Goal: Task Accomplishment & Management: Manage account settings

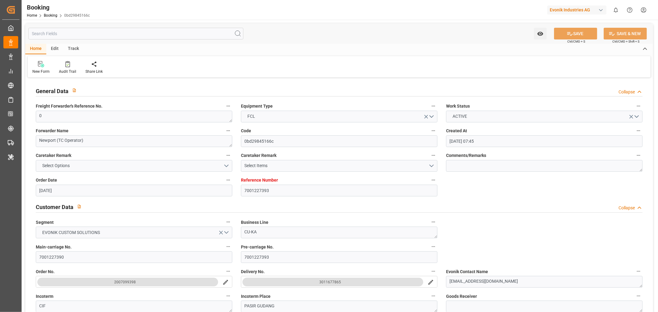
scroll to position [617, 0]
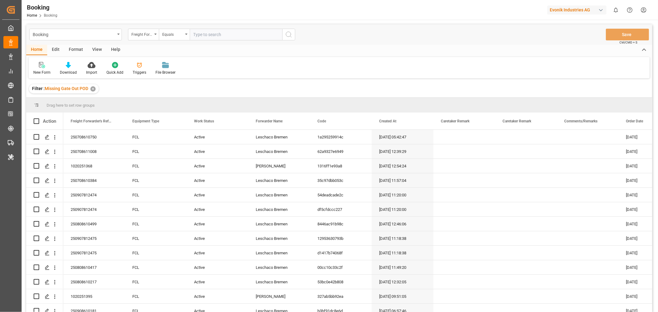
click at [94, 50] on div "View" at bounding box center [97, 50] width 19 height 10
click at [80, 47] on div "Format" at bounding box center [75, 50] width 23 height 10
click at [99, 48] on div "View" at bounding box center [97, 50] width 19 height 10
click at [43, 70] on div "Default" at bounding box center [39, 73] width 12 height 6
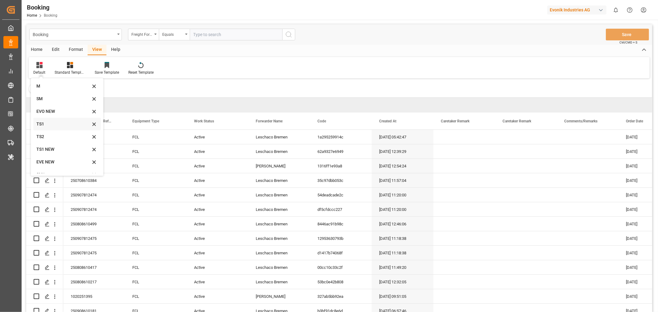
scroll to position [21, 0]
click at [41, 94] on div "SM" at bounding box center [63, 91] width 54 height 6
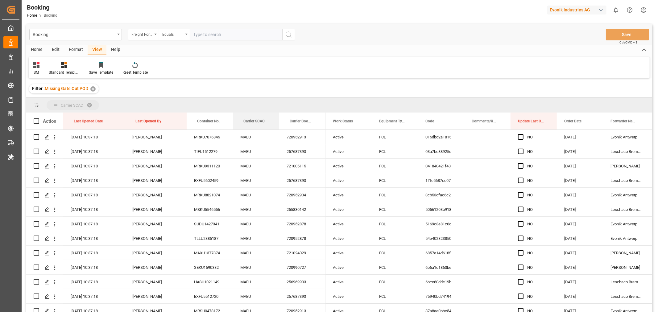
drag, startPoint x: 257, startPoint y: 121, endPoint x: 257, endPoint y: 110, distance: 11.1
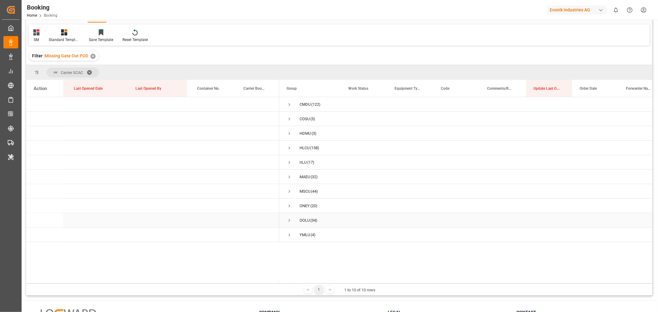
scroll to position [0, 0]
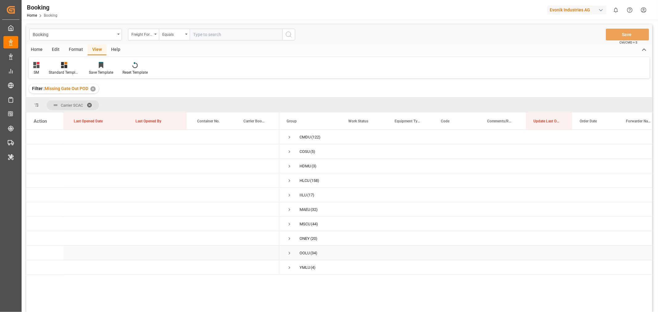
click at [289, 252] on span "Press SPACE to select this row." at bounding box center [289, 253] width 6 height 6
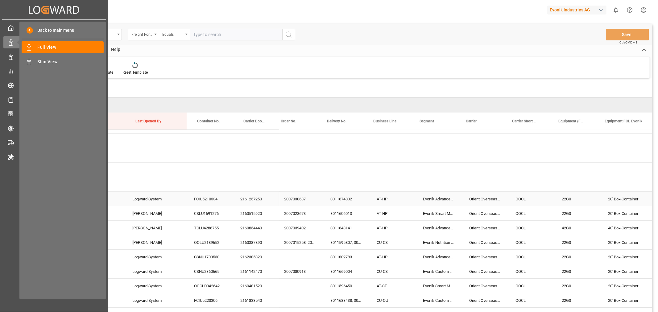
scroll to position [0, 500]
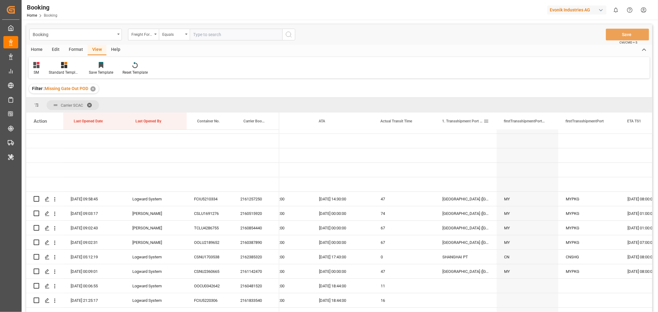
click at [457, 121] on span "1. Transshipment Port Locode & Name" at bounding box center [462, 121] width 41 height 4
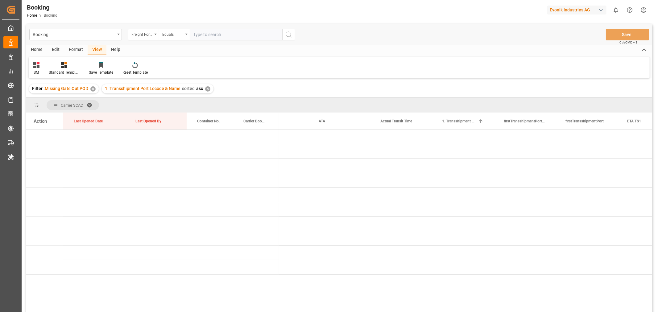
click at [207, 89] on div "✕" at bounding box center [207, 88] width 5 height 5
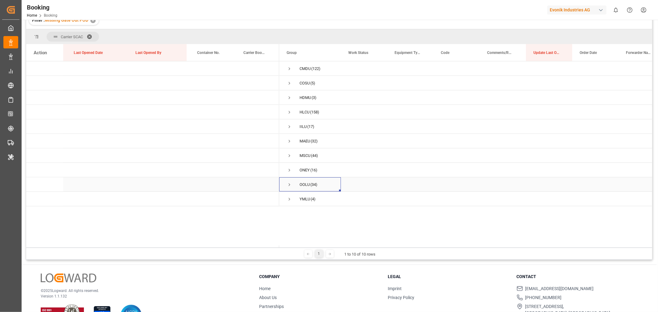
click at [288, 183] on span "Press SPACE to select this row." at bounding box center [289, 185] width 6 height 6
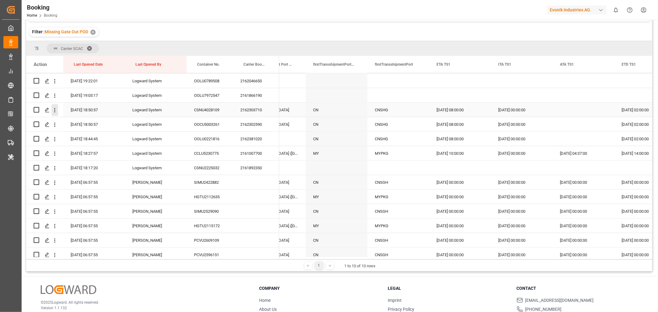
click at [56, 111] on icon "open menu" at bounding box center [54, 110] width 6 height 6
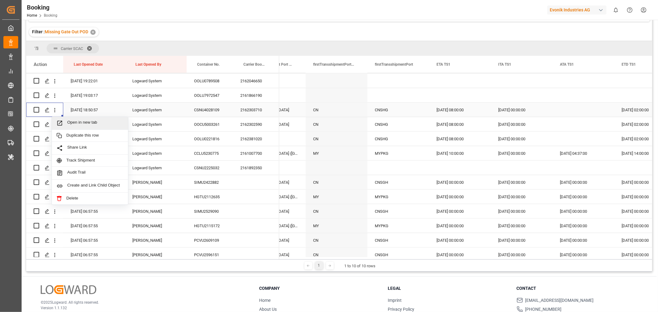
click at [81, 123] on span "Open in new tab" at bounding box center [95, 123] width 56 height 6
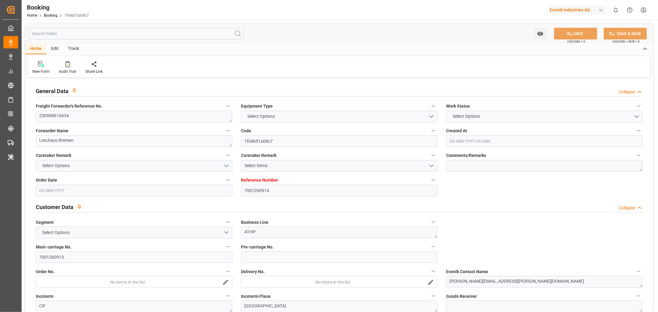
type input "7001260914"
type input "9783502"
type input "OOCL"
type input "Orient Overseas Container Line Ltd"
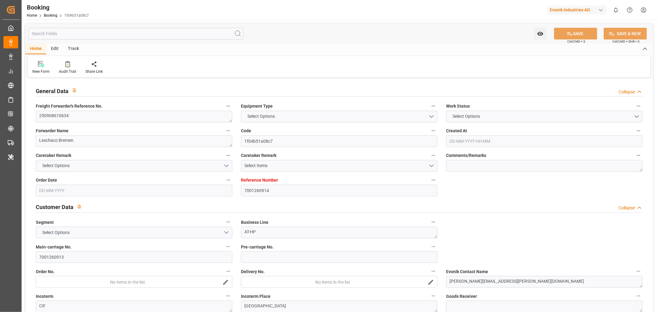
type input "BEANR"
type input "KRPUS"
type input "0"
type input "CNSHG"
type input "0"
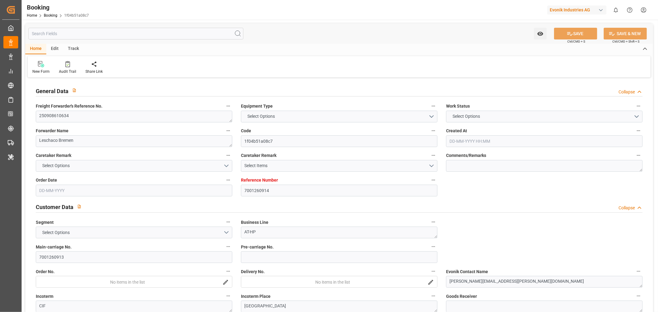
type input "BEANR"
type input "KRPUS"
type input "9516454"
type input "28-08-2025 09:06"
type input "[DATE]"
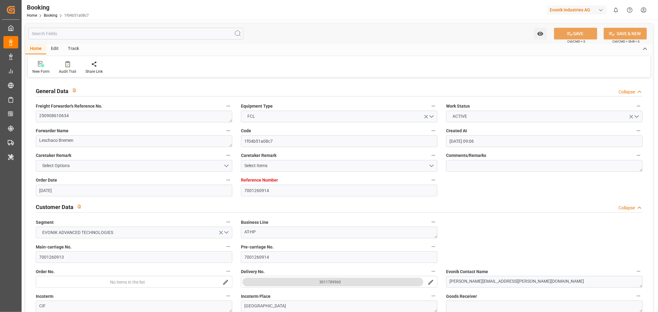
type input "05-11-2025"
type input "[DATE]"
type input "03-09-2025 00:00"
type input "15-09-2025 00:00"
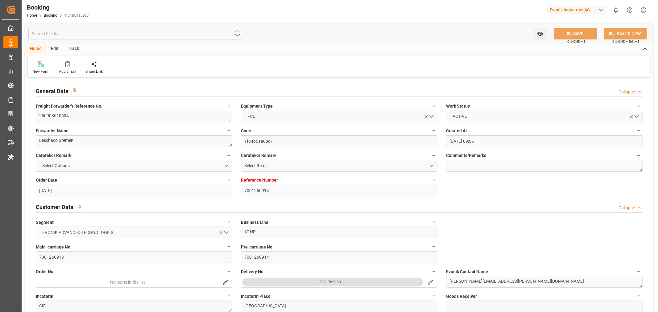
type input "[DATE]"
type input "23-09-2025 21:30"
type input "20-09-2025 00:00"
type input "24-09-2025 04:54"
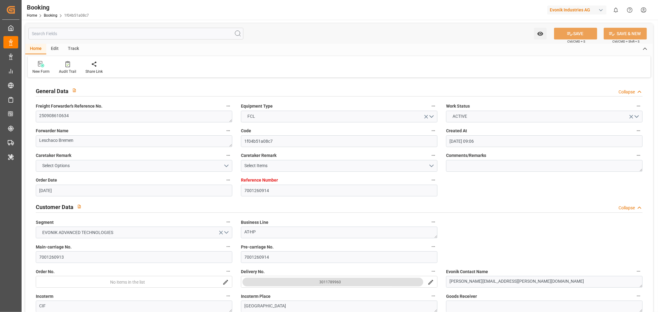
type input "17-09-2025 16:45"
type input "05-11-2025 10:00"
type input "05-11-2025 00:00"
type input "24-09-2025 12:13"
type input "[DATE] 08:00"
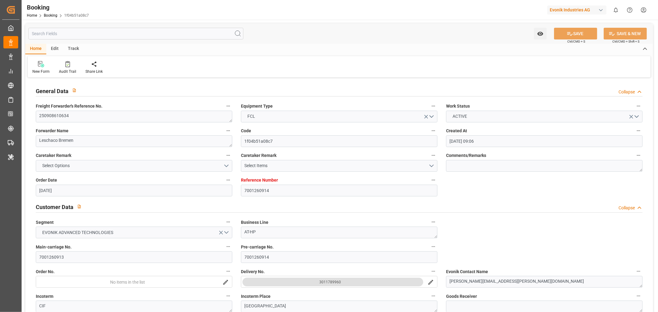
type input "[DATE] 00:00"
type input "[DATE] 02:00"
type input "[DATE] 00:00"
type input "25-09-2025 18:50"
type input "[DATE]"
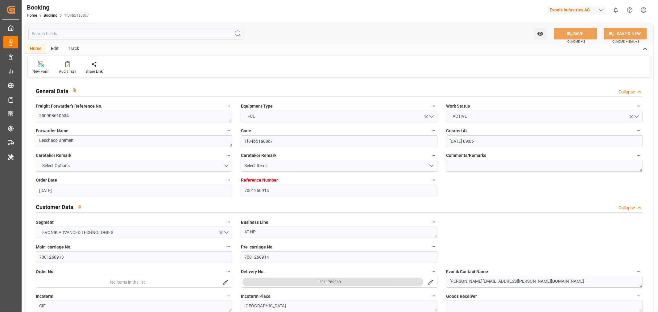
type input "22-09-2025 22:00"
type input "22-09-2025 09:08"
type input "[DATE] 04:00"
type input "[DATE] 05:48"
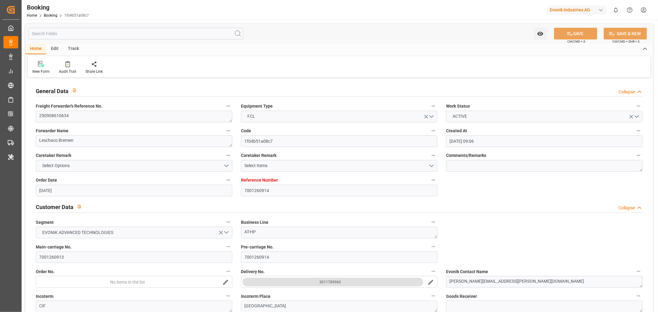
type input "[DATE] 08:00"
type input "[DATE] 16:49"
type input "[DATE] 02:00"
type input "[DATE] 10:00"
type input "[DATE] 23:33"
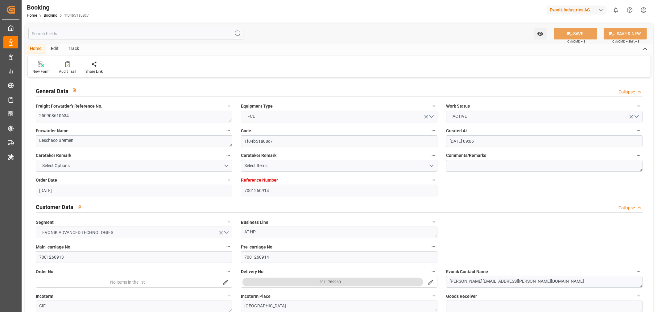
type input "[DATE] 23:33"
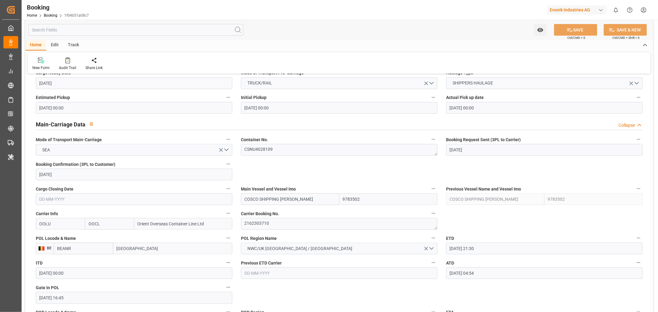
scroll to position [343, 0]
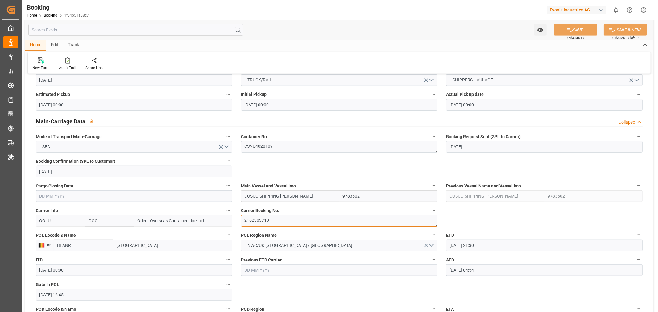
click at [262, 219] on textarea "2162303710" at bounding box center [339, 221] width 196 height 12
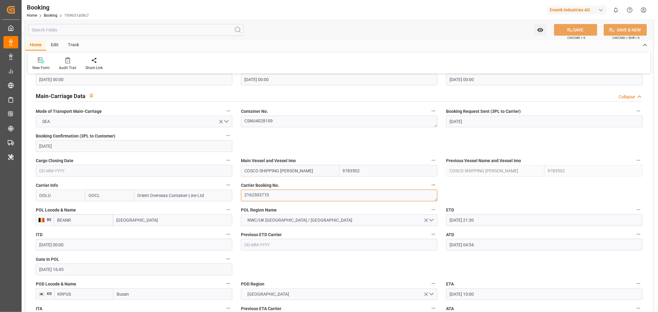
scroll to position [411, 0]
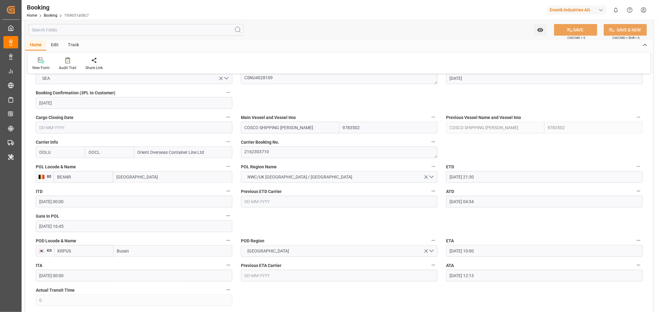
click at [457, 205] on input "[DATE] 04:54" at bounding box center [544, 202] width 196 height 12
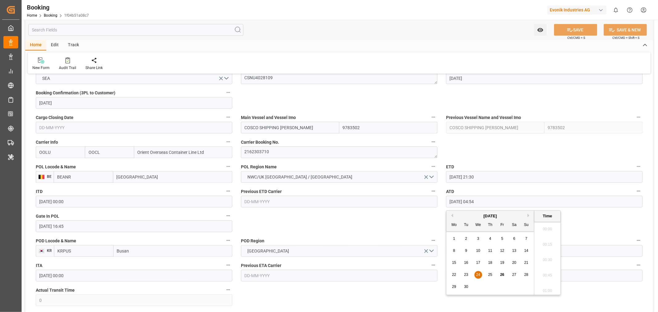
click at [457, 205] on input "[DATE] 04:54" at bounding box center [544, 202] width 196 height 12
click at [638, 192] on icon "button" at bounding box center [638, 191] width 5 height 5
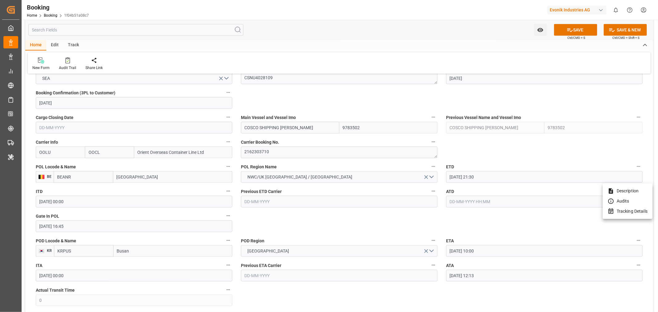
click at [633, 209] on li "Tracking Details" at bounding box center [627, 211] width 50 height 10
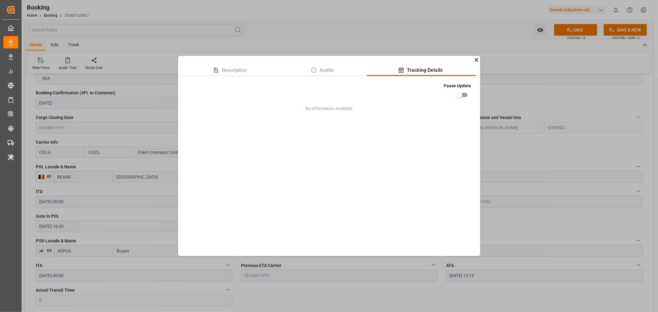
click at [464, 95] on input "checkbox" at bounding box center [459, 95] width 35 height 12
checkbox input "true"
click at [588, 156] on div "Description Audits Tracking Details Pause Update No information available" at bounding box center [329, 156] width 658 height 312
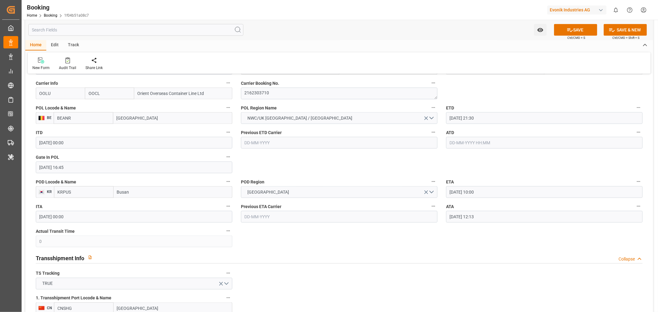
scroll to position [479, 0]
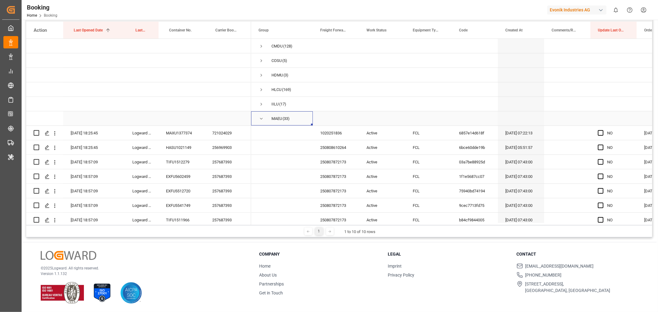
click at [263, 119] on span "Press SPACE to select this row." at bounding box center [261, 119] width 6 height 6
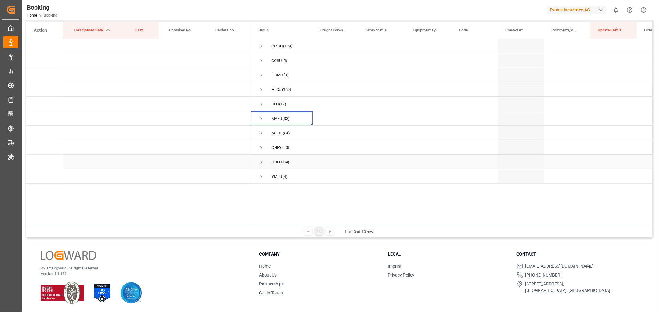
click at [261, 161] on span "Press SPACE to select this row." at bounding box center [261, 162] width 6 height 6
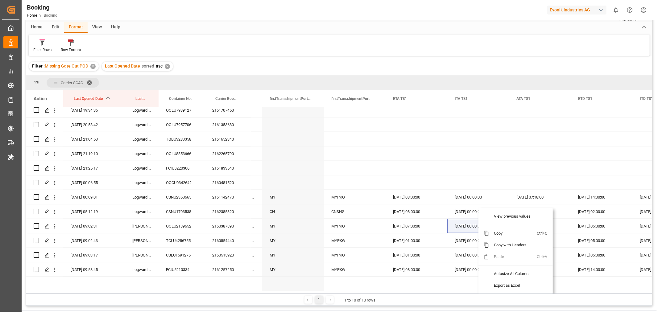
click at [420, 297] on div "1 1 to 10 of 10 rows" at bounding box center [339, 300] width 626 height 12
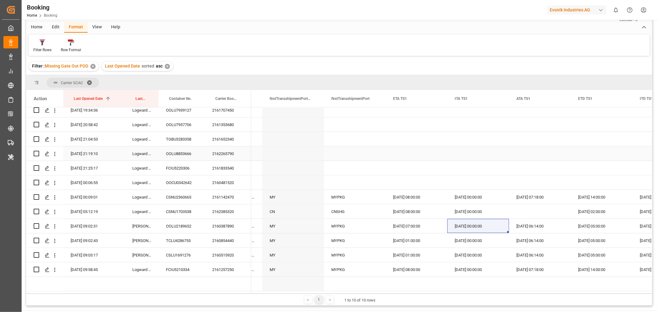
click at [451, 150] on div "Press SPACE to select this row." at bounding box center [478, 153] width 62 height 14
click at [528, 179] on div "Press SPACE to select this row." at bounding box center [540, 182] width 62 height 14
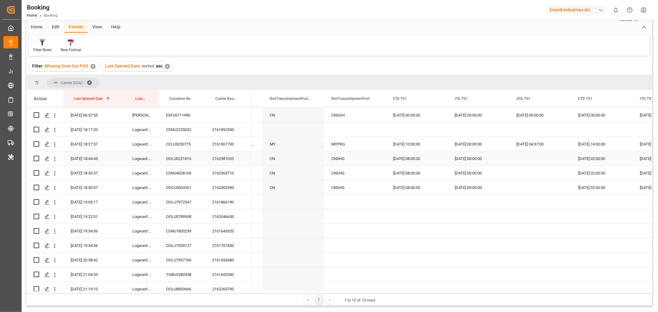
click at [224, 162] on div "2162381020" at bounding box center [228, 158] width 46 height 14
click at [54, 159] on icon "open menu" at bounding box center [54, 159] width 6 height 6
click at [71, 169] on span "Open in new tab" at bounding box center [95, 172] width 56 height 6
click at [230, 177] on div "2162303710" at bounding box center [228, 173] width 46 height 14
click at [54, 172] on icon "open menu" at bounding box center [54, 173] width 6 height 6
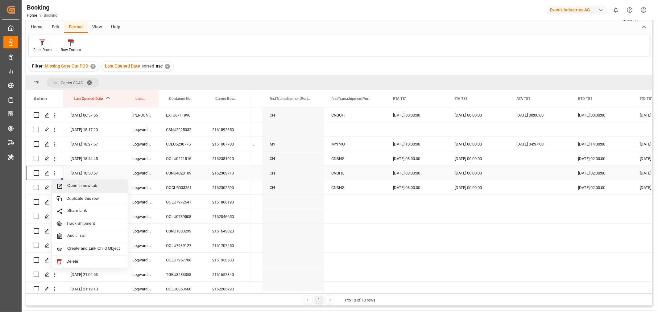
click at [75, 184] on span "Open in new tab" at bounding box center [95, 186] width 56 height 6
click at [55, 187] on icon "open menu" at bounding box center [54, 188] width 1 height 4
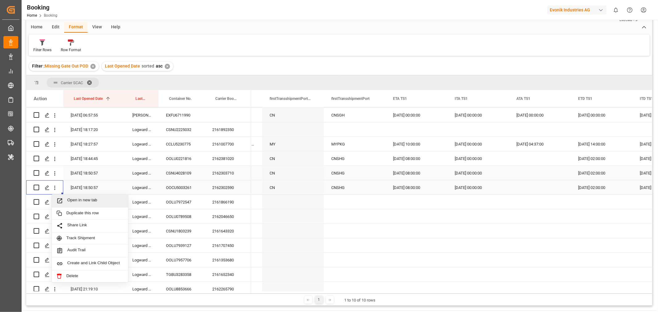
click at [76, 199] on span "Open in new tab" at bounding box center [95, 201] width 56 height 6
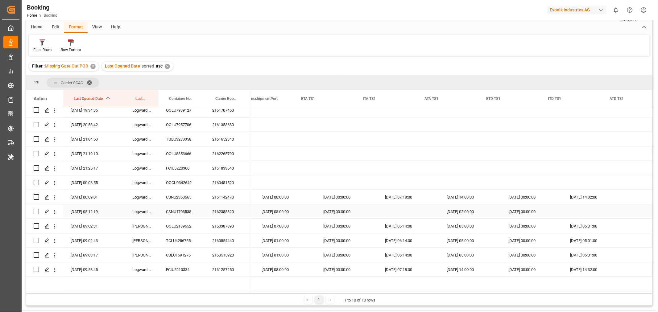
scroll to position [0, 3301]
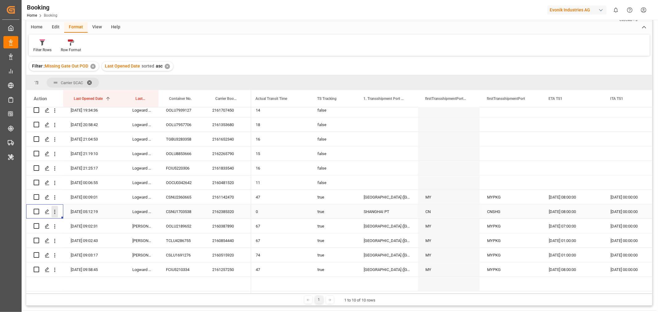
click at [55, 210] on icon "open menu" at bounding box center [54, 212] width 1 height 4
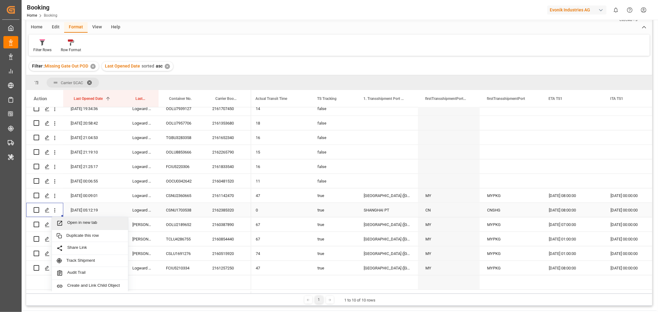
click at [95, 227] on div "Open in new tab" at bounding box center [90, 223] width 76 height 13
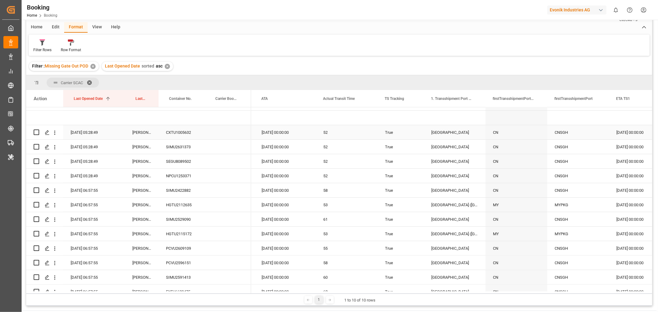
click at [183, 130] on div "CXTU1005632" at bounding box center [181, 132] width 46 height 14
click at [184, 150] on div "SIMU2631373" at bounding box center [181, 147] width 46 height 14
click at [186, 160] on div "SEGU8089502" at bounding box center [181, 161] width 46 height 14
click at [56, 162] on icon "open menu" at bounding box center [54, 161] width 6 height 6
click at [80, 175] on span "Open in new tab" at bounding box center [95, 174] width 56 height 6
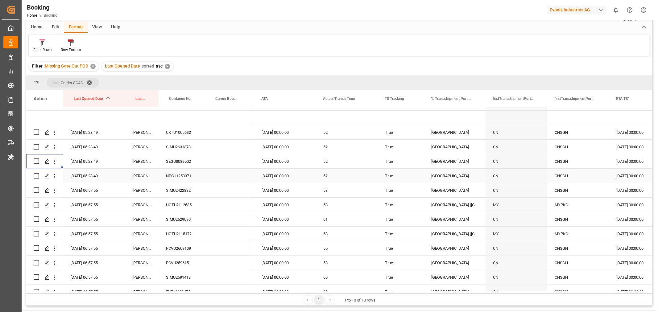
click at [185, 175] on div "NPCU1253371" at bounding box center [181, 176] width 46 height 14
click at [191, 193] on div "SIMU2422882" at bounding box center [181, 190] width 46 height 14
click at [190, 207] on div "HGTU2112635" at bounding box center [181, 205] width 46 height 14
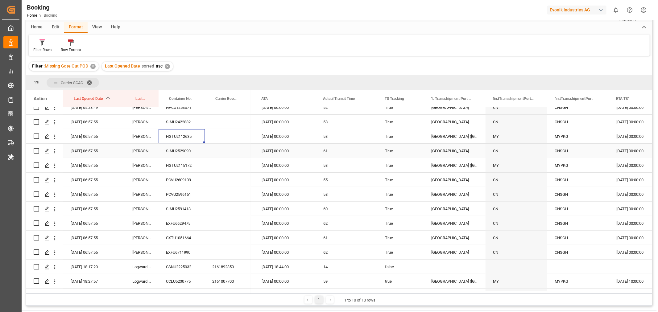
click at [189, 154] on div "SIMU2529090" at bounding box center [181, 151] width 46 height 14
click at [195, 168] on div "HGTU2115172" at bounding box center [181, 165] width 46 height 14
click at [471, 302] on div "1 1 to 10 of 10 rows" at bounding box center [339, 300] width 626 height 12
click at [184, 181] on div "PCVU2609109" at bounding box center [181, 180] width 46 height 14
click at [181, 197] on div "PCVU2596151" at bounding box center [181, 194] width 46 height 14
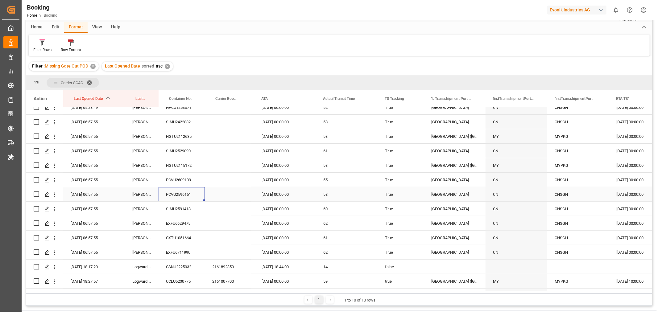
click at [181, 197] on div "PCVU2596151" at bounding box center [181, 194] width 46 height 14
click at [194, 210] on div "SIMU2591413" at bounding box center [181, 209] width 46 height 14
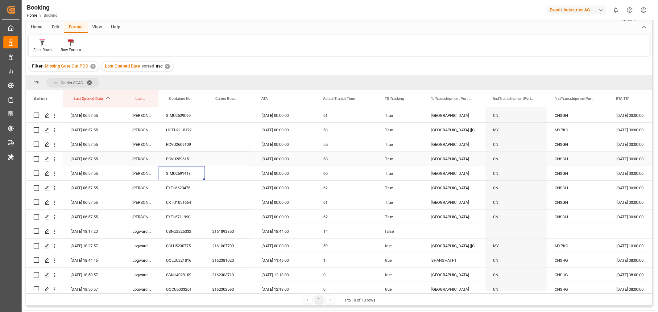
scroll to position [250, 0]
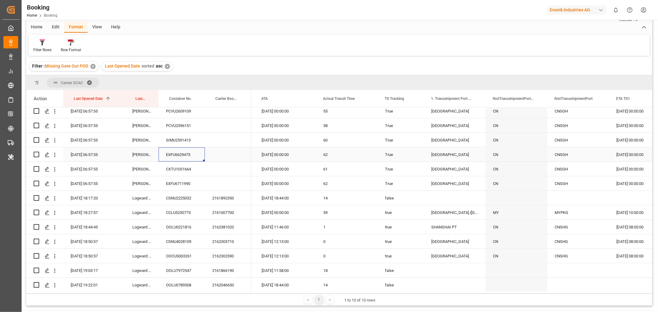
click at [186, 153] on div "EXFU6629475" at bounding box center [181, 154] width 46 height 14
click at [187, 171] on div "CXTU1051664" at bounding box center [181, 169] width 46 height 14
click at [173, 186] on div "EXFU6711990" at bounding box center [181, 183] width 46 height 14
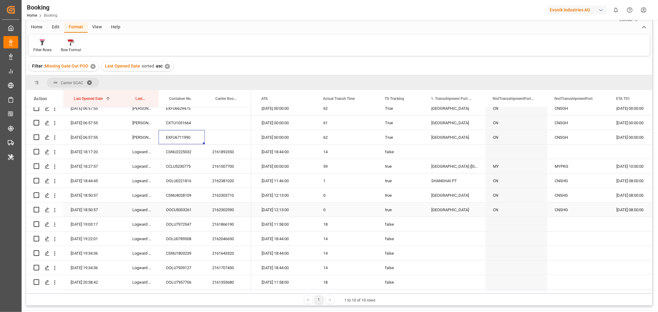
scroll to position [284, 0]
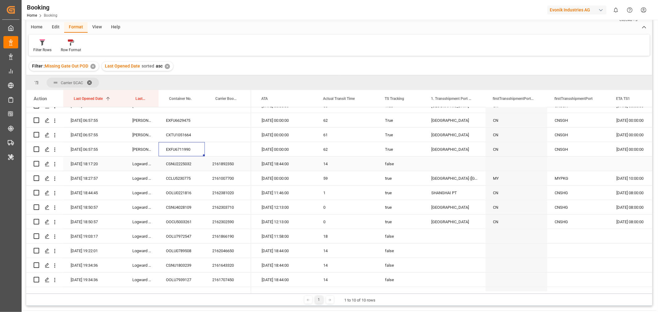
click at [235, 163] on div "2161892350" at bounding box center [228, 164] width 46 height 14
click at [227, 178] on div "2161007700" at bounding box center [228, 178] width 46 height 14
click at [225, 191] on div "2162381020" at bounding box center [228, 193] width 46 height 14
click at [226, 208] on div "2162303710" at bounding box center [228, 207] width 46 height 14
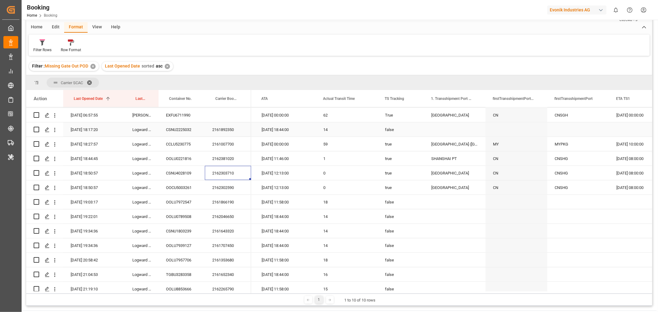
scroll to position [318, 0]
click at [224, 190] on div "2162302590" at bounding box center [228, 187] width 46 height 14
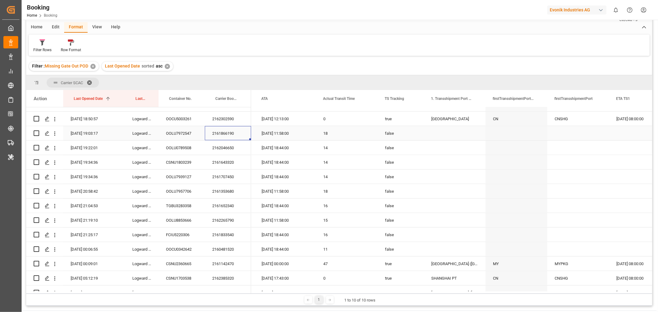
click at [233, 132] on div "2161866190" at bounding box center [228, 133] width 46 height 14
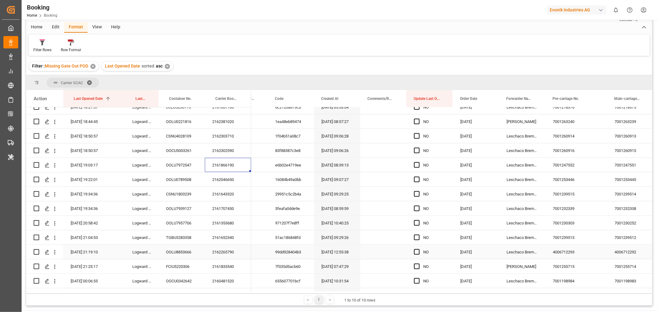
scroll to position [318, 0]
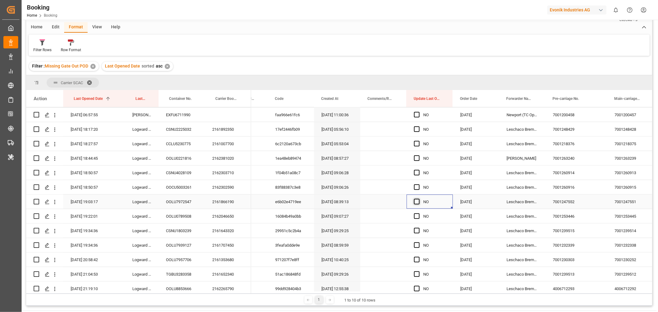
click at [416, 202] on span "Press SPACE to select this row." at bounding box center [417, 202] width 6 height 6
click at [418, 199] on input "Press SPACE to select this row." at bounding box center [418, 199] width 0 height 0
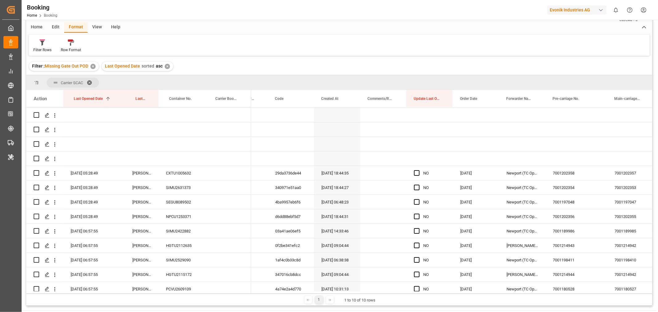
scroll to position [0, 0]
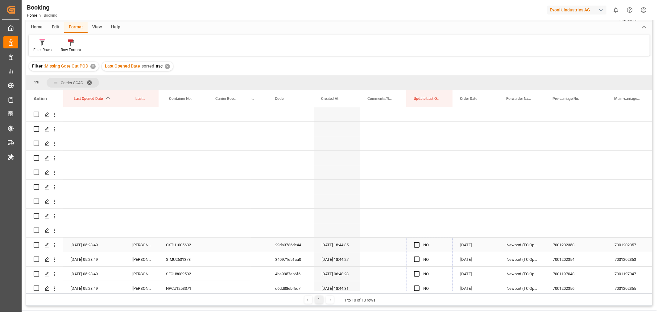
drag, startPoint x: 451, startPoint y: 208, endPoint x: 438, endPoint y: 249, distance: 42.8
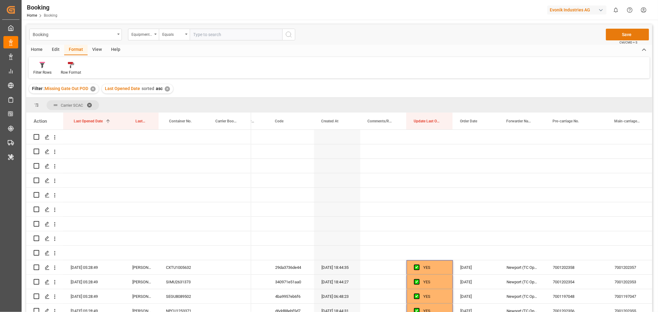
click at [624, 34] on button "Save" at bounding box center [627, 35] width 43 height 12
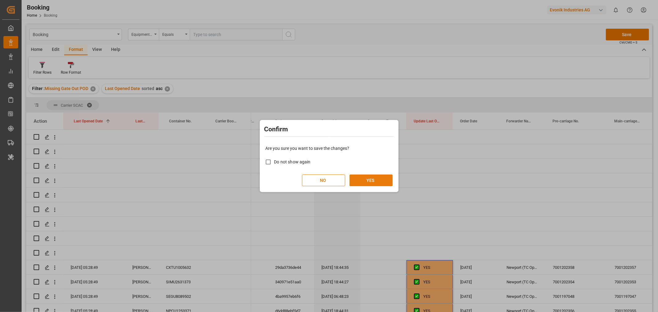
click at [372, 176] on button "YES" at bounding box center [370, 181] width 43 height 12
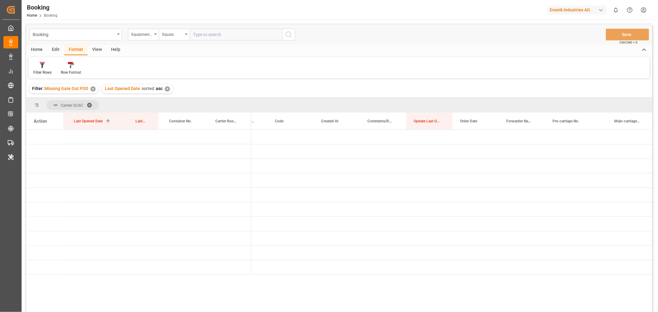
scroll to position [68, 0]
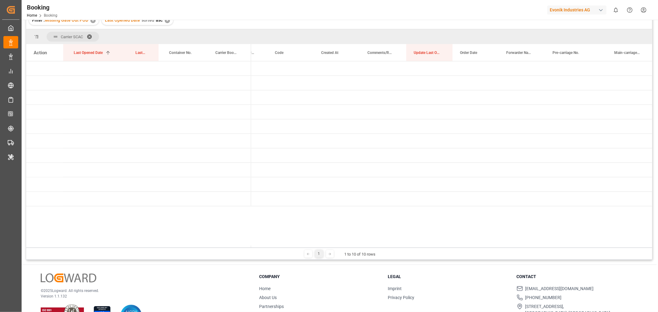
drag, startPoint x: 261, startPoint y: 248, endPoint x: 188, endPoint y: 230, distance: 74.9
click at [188, 230] on div "Carrier SCAC Drag here to set column labels Action Last Opened Date 1 Last Open…" at bounding box center [339, 144] width 626 height 231
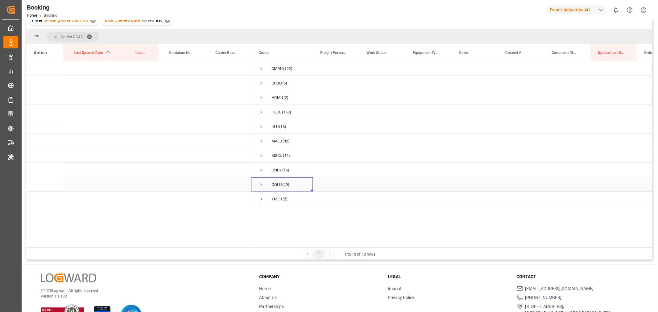
click at [261, 183] on span "Press SPACE to select this row." at bounding box center [261, 185] width 6 height 6
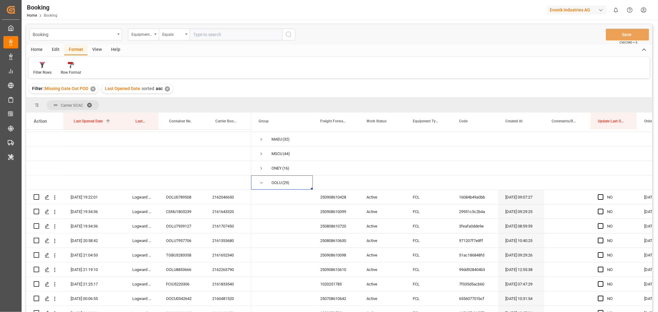
scroll to position [68, 0]
click at [235, 198] on div "2162046650" at bounding box center [228, 199] width 46 height 14
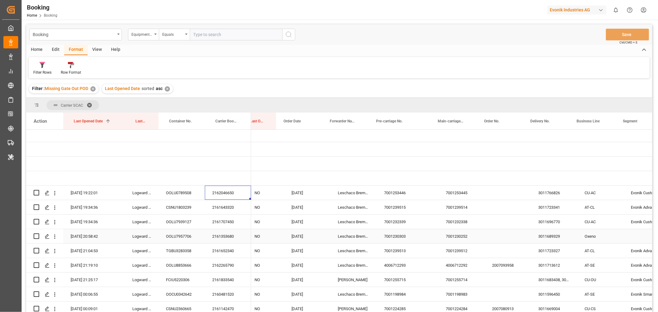
scroll to position [0, 372]
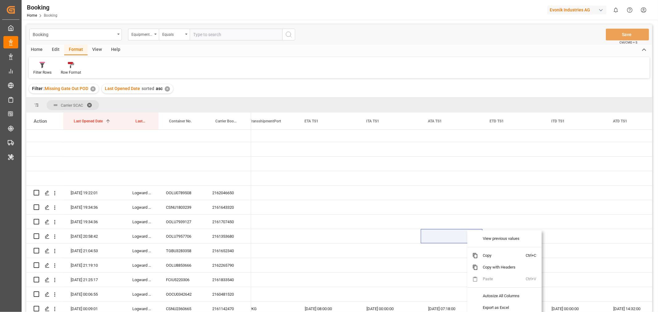
click at [359, 89] on div "Filter : Missing Gate Out POD ✕ Last Opened Date sorted asc ✕" at bounding box center [339, 88] width 626 height 17
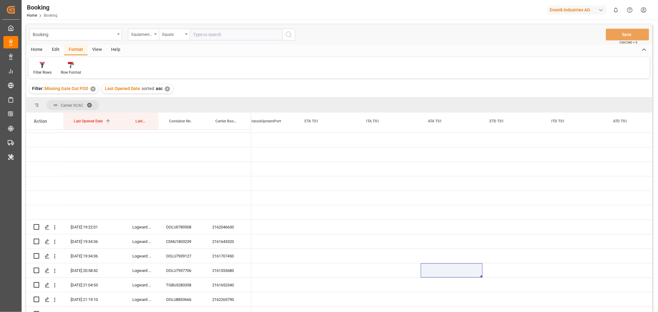
click at [342, 96] on div "Filter : Missing Gate Out POD ✕ Last Opened Date sorted asc ✕" at bounding box center [339, 88] width 626 height 17
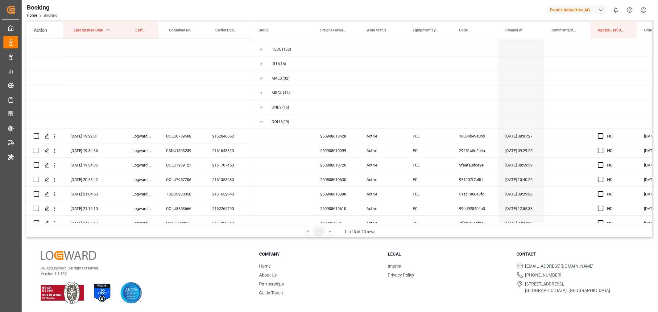
scroll to position [0, 0]
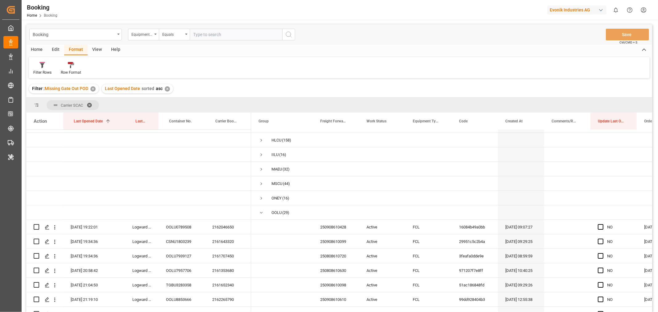
click at [599, 11] on div "button" at bounding box center [601, 10] width 6 height 6
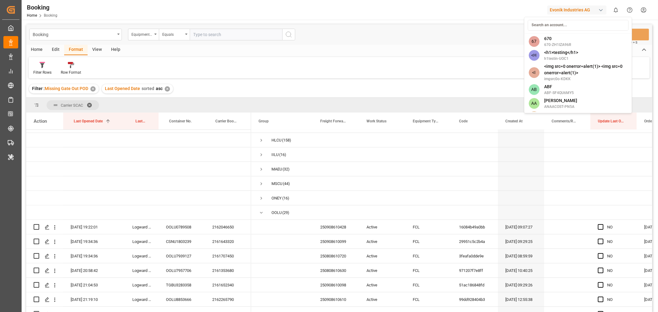
click at [195, 86] on html "Created by potrace 1.15, written by Peter Selinger 2001-2017 Created by potrace…" at bounding box center [329, 156] width 658 height 312
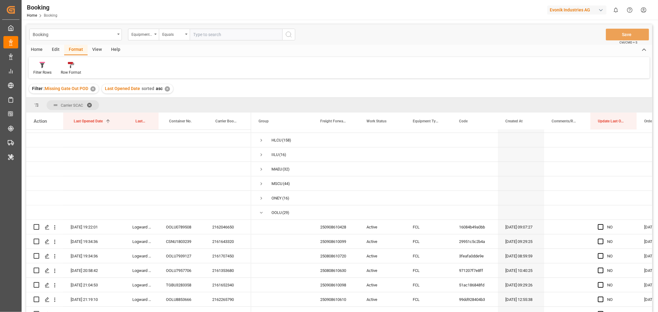
click at [91, 104] on span at bounding box center [92, 105] width 10 height 6
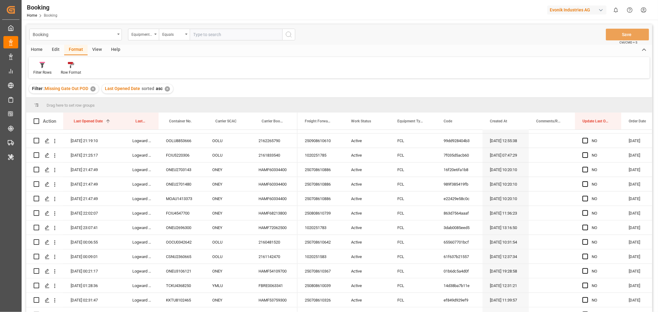
scroll to position [171, 0]
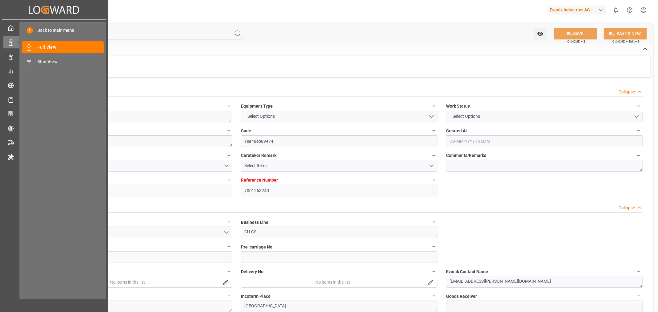
type input "7001263240"
type input "9783502"
type input "OOCL"
type input "Orient Overseas Container Line Ltd"
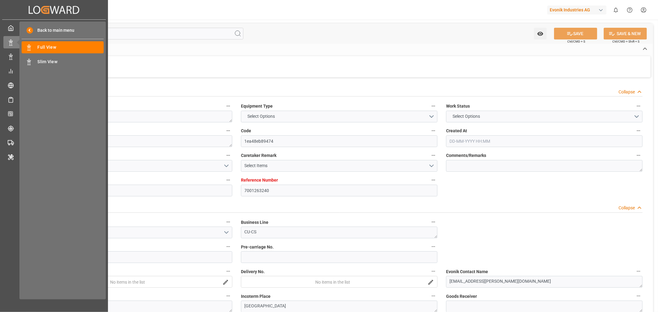
type input "BEANR"
type input "KRPUS"
type input "1"
type input "CNSHG"
type input "0"
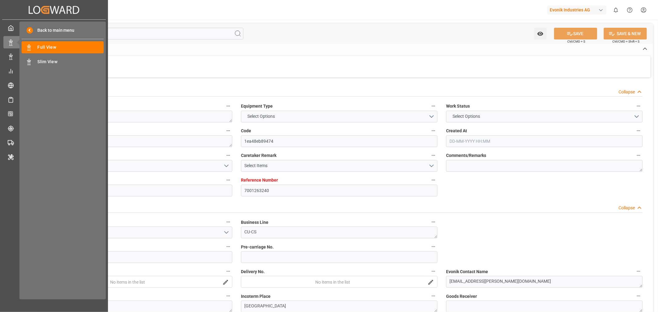
type input "BEANR"
type input "KRPUS"
type input "9516454"
type input "[DATE] 08:57"
type input "[DATE]"
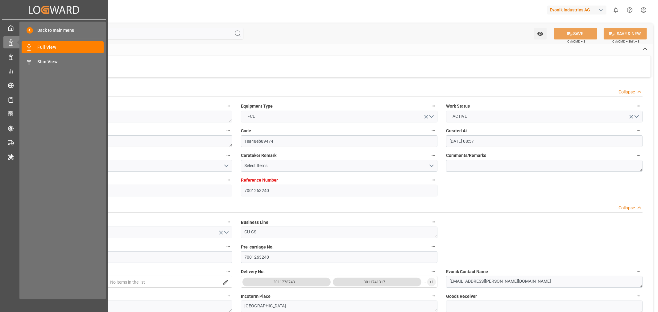
type input "[DATE]"
type input "[DATE] 00:00"
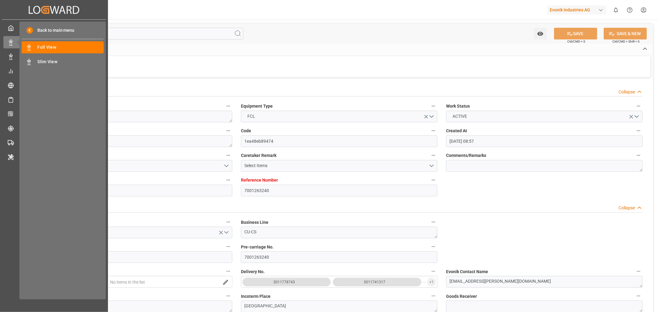
type input "[DATE] 21:30"
type input "[DATE] 00:00"
type input "[DATE] 04:54"
type input "[DATE] 08:28"
type input "[DATE] 10:00"
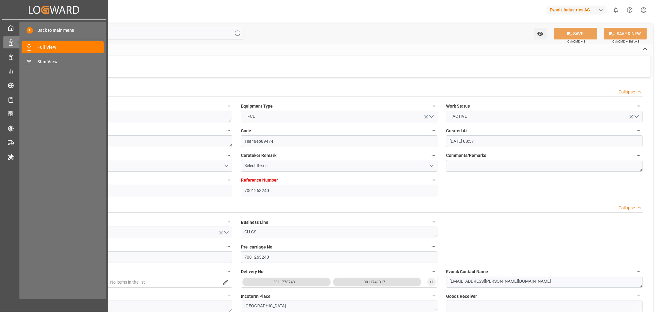
type input "[DATE] 00:00"
type input "[DATE] 11:46"
type input "[DATE] 08:00"
type input "[DATE] 00:00"
type input "[DATE] 02:00"
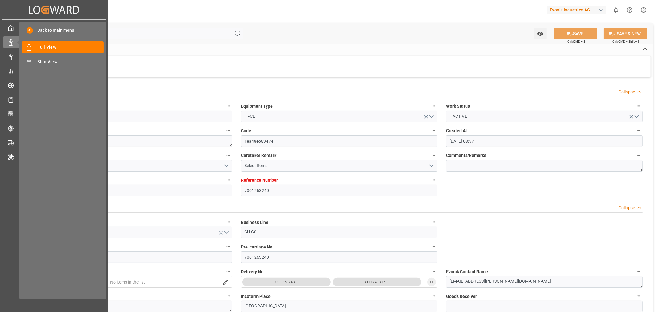
type input "[DATE] 00:00"
type input "[DATE] 18:44"
type input "[DATE]"
type input "23-09-2025 11:12"
type input "[DATE] 04:00"
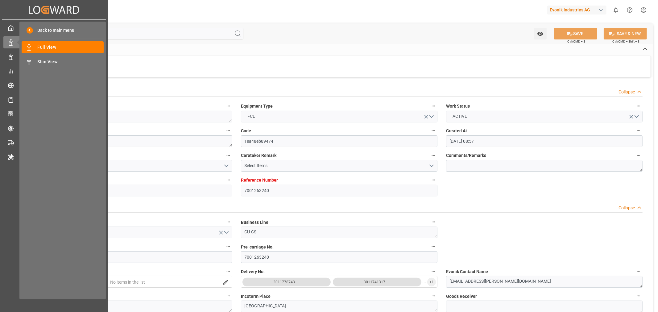
type input "[DATE] 05:48"
type input "[DATE] 08:00"
type input "[DATE] 16:49"
type input "[DATE] 02:00"
type input "[DATE] 10:00"
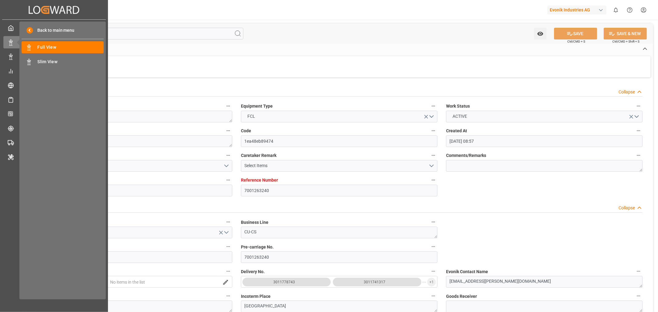
type input "[DATE] 23:33"
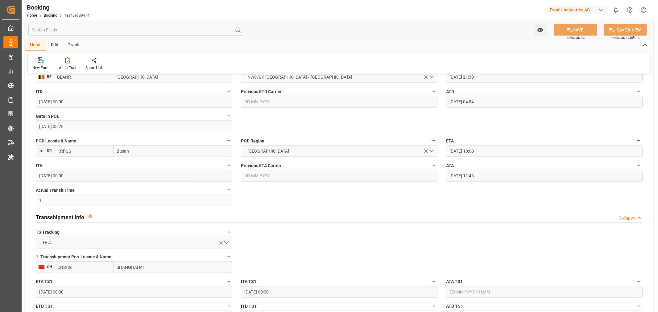
scroll to position [479, 0]
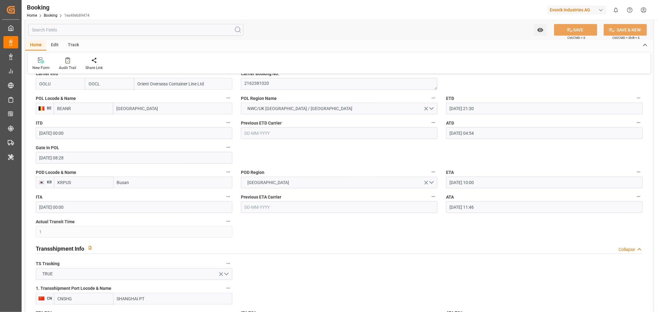
click at [466, 207] on input "25-09-2025 11:46" at bounding box center [544, 207] width 196 height 12
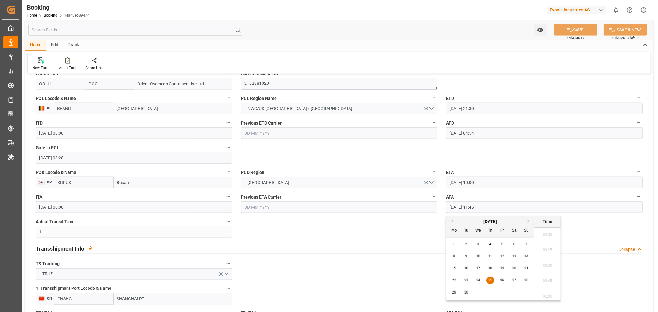
click at [466, 207] on input "25-09-2025 11:46" at bounding box center [544, 207] width 196 height 12
click at [639, 196] on icon "button" at bounding box center [638, 196] width 5 height 5
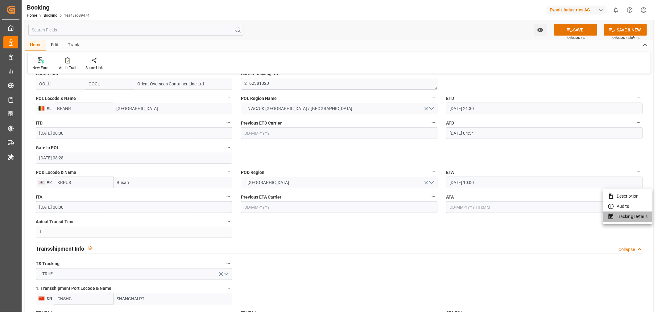
click at [627, 217] on li "Tracking Details" at bounding box center [627, 217] width 50 height 10
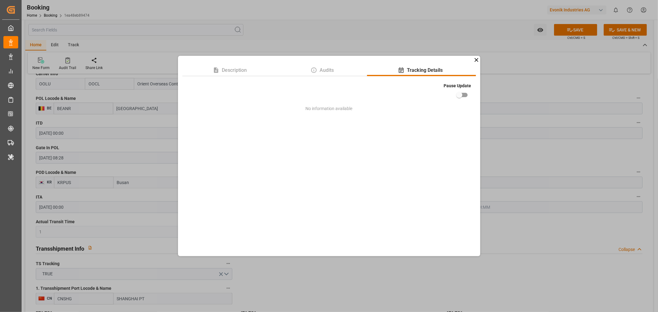
click at [465, 95] on input "checkbox" at bounding box center [459, 95] width 35 height 12
checkbox input "true"
click at [588, 223] on div "Description Audits Tracking Details Pause Update No information available" at bounding box center [329, 156] width 658 height 312
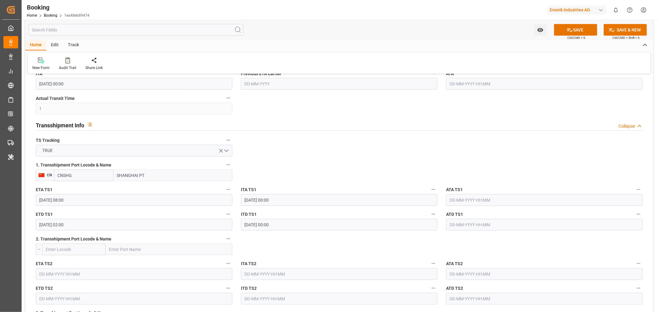
scroll to position [617, 0]
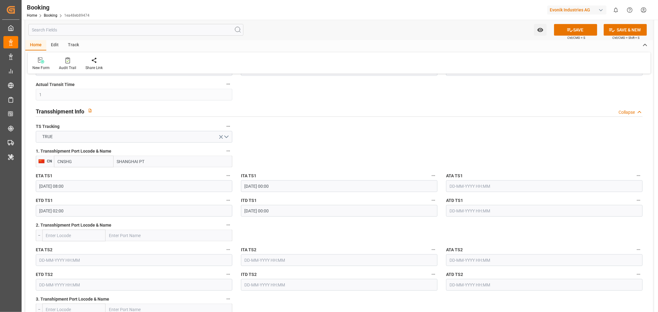
click at [579, 27] on button "SAVE" at bounding box center [575, 30] width 43 height 12
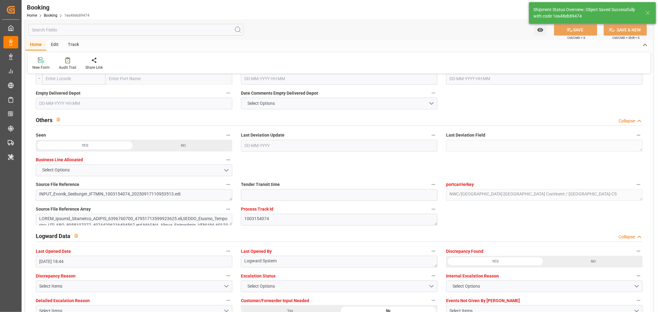
type textarea "Shashidhar Mm"
type input "26-09-2025 10:58"
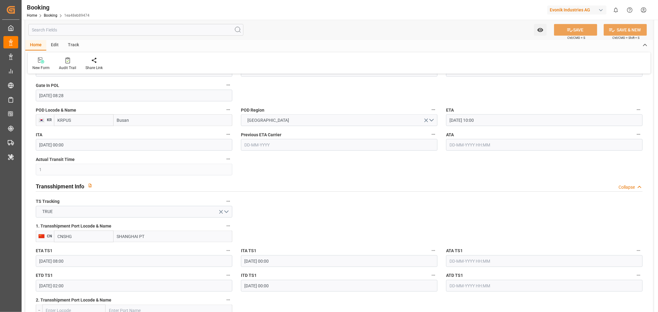
scroll to position [514, 0]
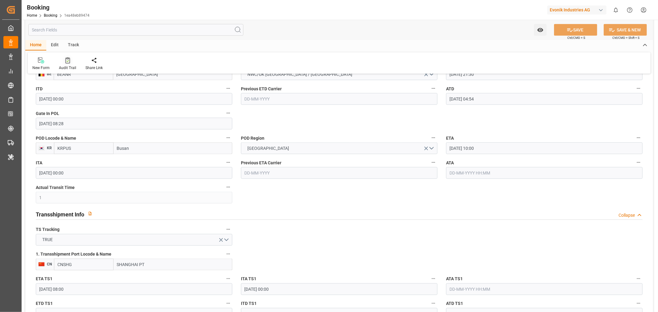
click at [61, 68] on div "Audit Trail" at bounding box center [67, 68] width 17 height 6
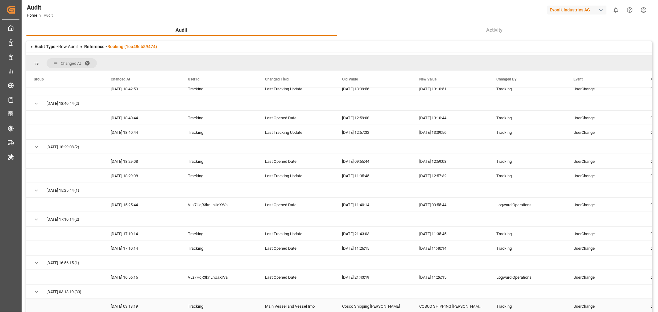
scroll to position [548, 0]
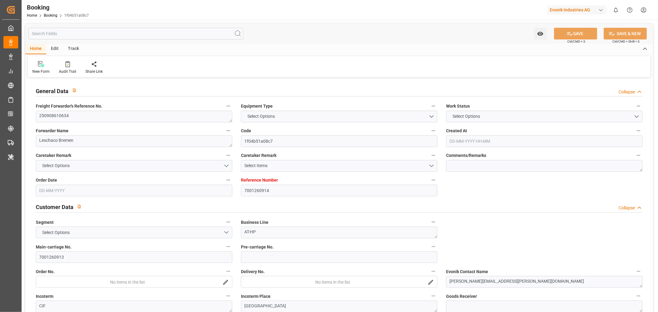
type input "7001260914"
type input "9783502"
type input "OOCL"
type input "Orient Overseas Container Line Ltd"
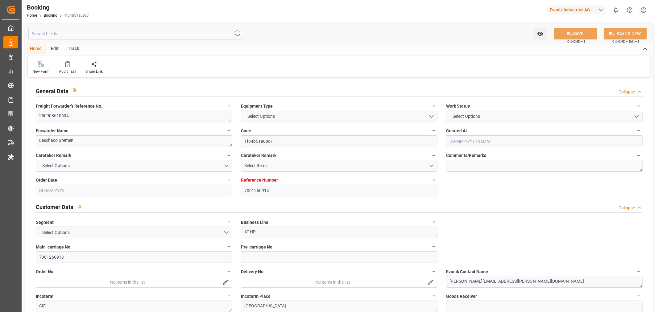
type input "BEANR"
type input "KRPUS"
type input "0"
type input "CNSHG"
type input "0"
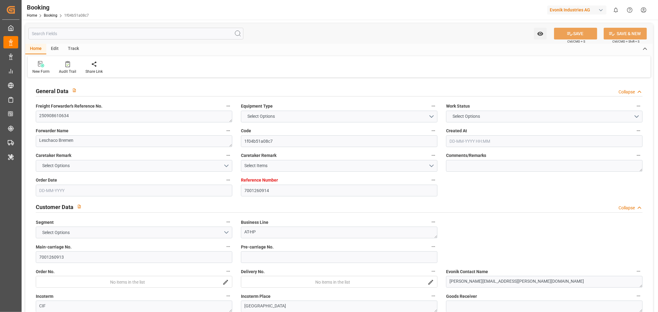
type input "BEANR"
type input "KRPUS"
type input "9516454"
type input "[DATE] 09:06"
type input "[DATE]"
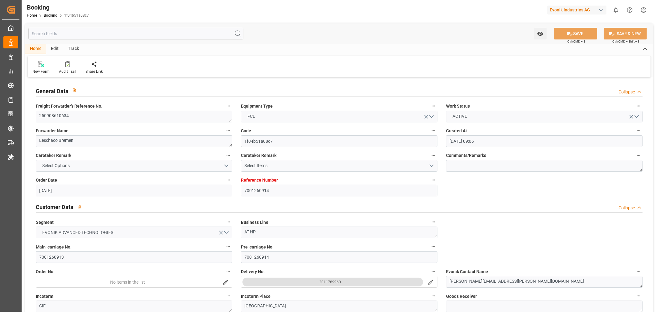
type input "[DATE]"
type input "[DATE] 00:00"
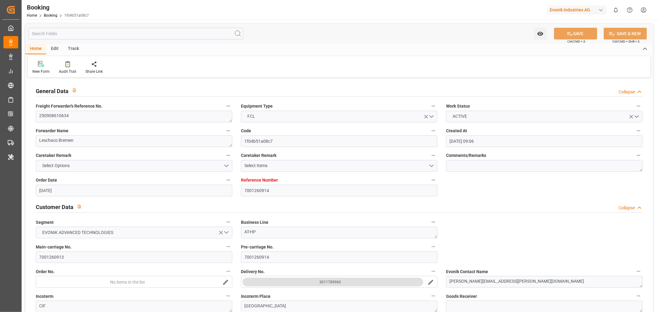
type input "[DATE]"
type input "[DATE] 21:30"
type input "[DATE] 00:00"
type input "[DATE] 04:54"
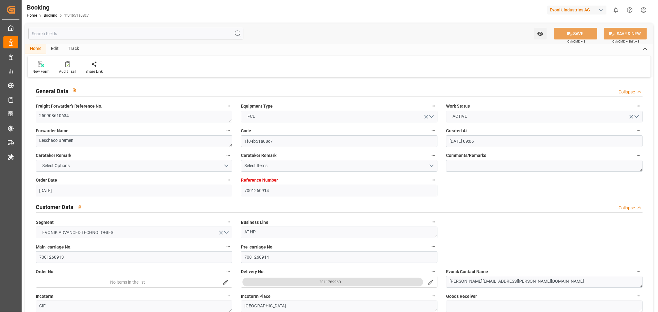
type input "[DATE] 16:45"
type input "[DATE] 10:00"
type input "[DATE] 00:00"
type input "[DATE] 12:13"
type input "[DATE] 08:00"
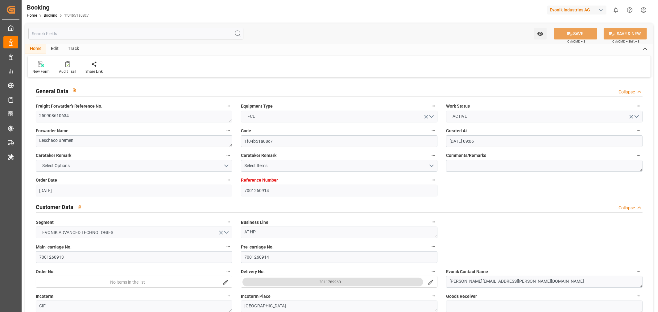
type input "[DATE] 00:00"
type input "[DATE] 02:00"
type input "[DATE] 00:00"
type input "[DATE] 18:50"
type input "[DATE]"
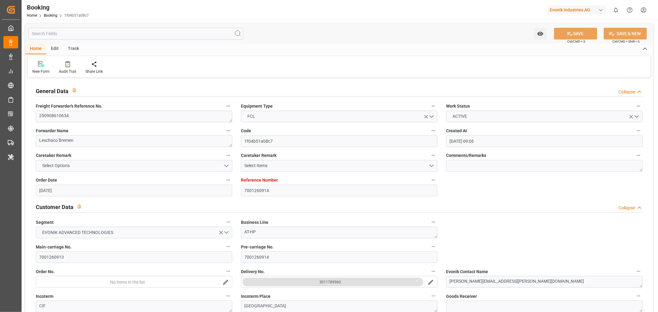
type input "[DATE] 22:00"
type input "[DATE] 09:08"
type input "[DATE] 04:00"
type input "[DATE] 05:48"
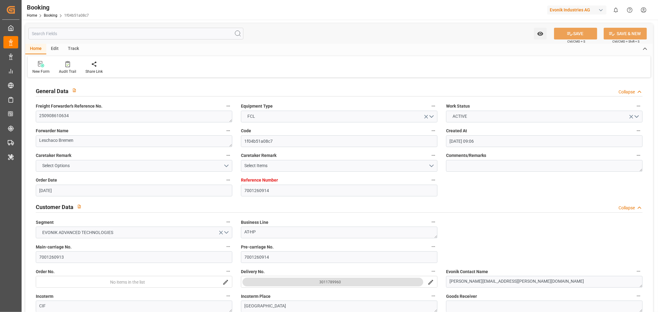
type input "[DATE] 08:00"
type input "[DATE] 16:49"
type input "[DATE] 02:00"
type input "[DATE] 10:00"
type input "[DATE] 23:33"
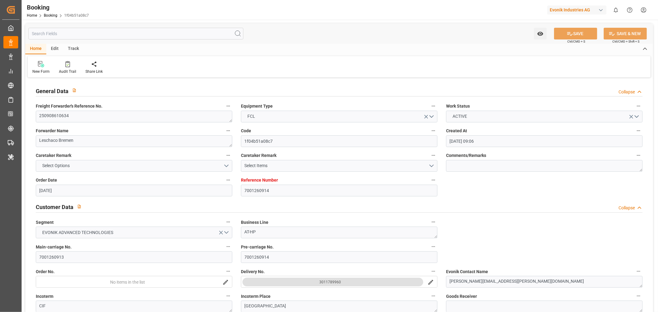
type input "[DATE] 23:33"
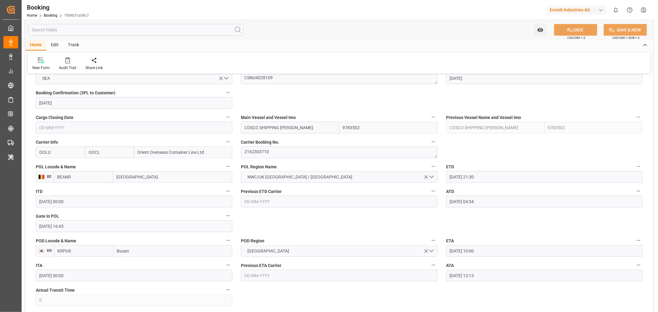
scroll to position [479, 0]
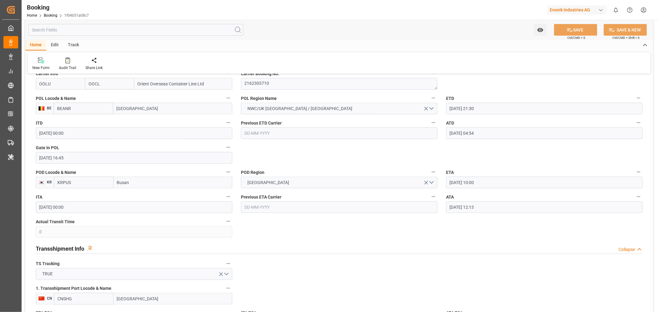
click at [453, 208] on input "[DATE] 12:13" at bounding box center [544, 207] width 196 height 12
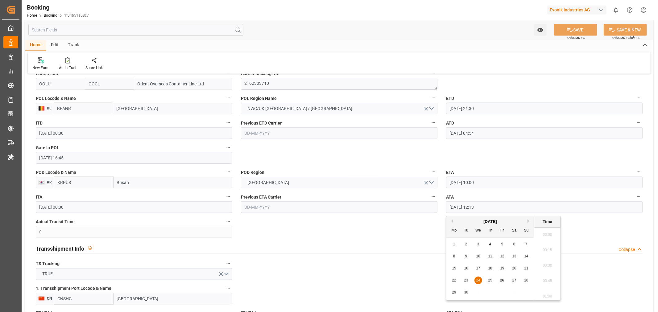
scroll to position [711, 0]
click at [453, 208] on input "[DATE] 12:13" at bounding box center [544, 207] width 196 height 12
click at [639, 199] on button "ATA" at bounding box center [638, 197] width 8 height 8
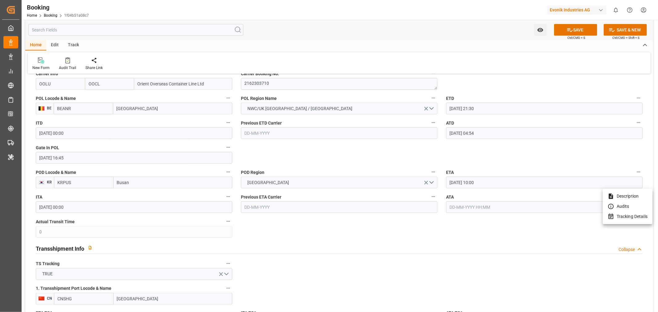
click at [628, 218] on li "Tracking Details" at bounding box center [627, 217] width 50 height 10
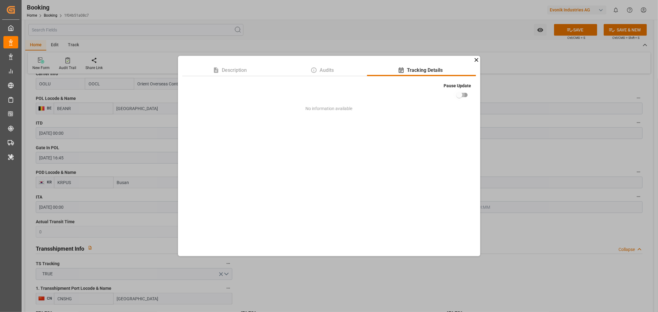
click at [464, 97] on input "checkbox" at bounding box center [459, 95] width 35 height 12
checkbox input "true"
click at [553, 264] on div "Description Audits Tracking Details Pause Update No information available" at bounding box center [329, 156] width 658 height 312
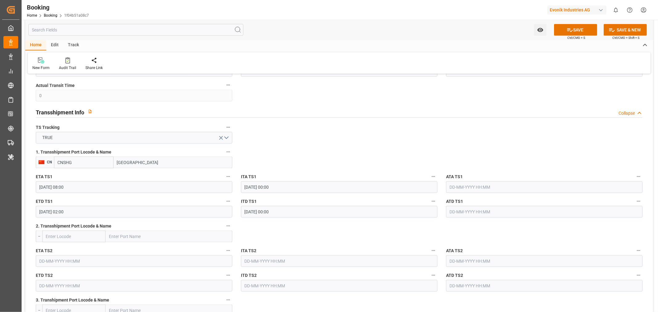
scroll to position [651, 0]
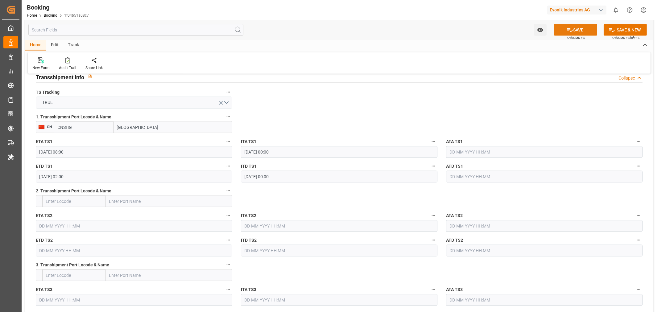
click at [577, 30] on button "SAVE" at bounding box center [575, 30] width 43 height 12
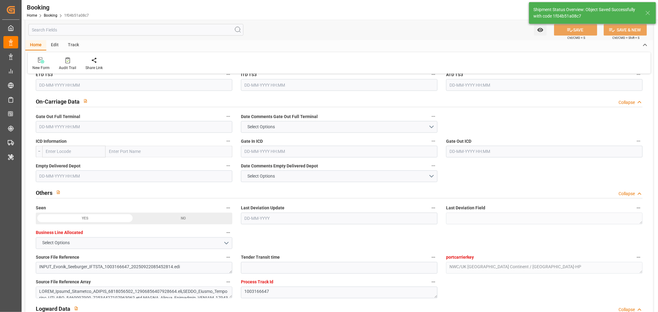
scroll to position [1096, 0]
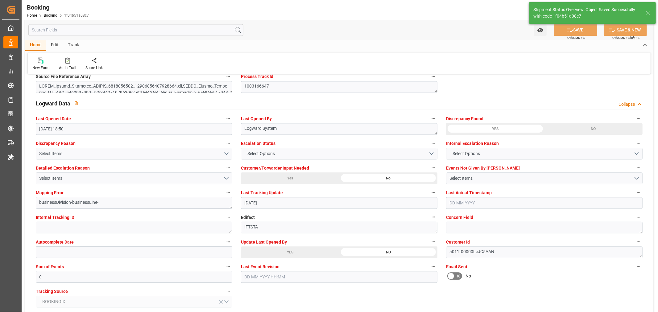
type textarea "[PERSON_NAME]"
type input "26-09-2025 10:59"
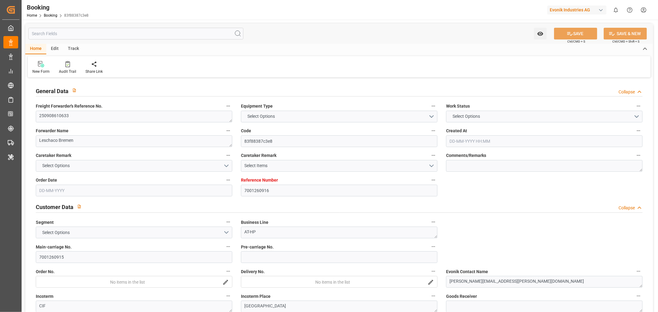
type input "7001260916"
type input "9783502"
type input "OOCL"
type input "Orient Overseas Container Line Ltd"
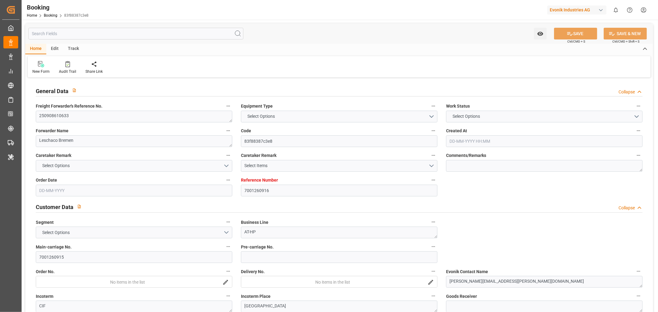
type input "BEANR"
type input "KRPUS"
type input "0"
type input "CNSHG"
type input "0"
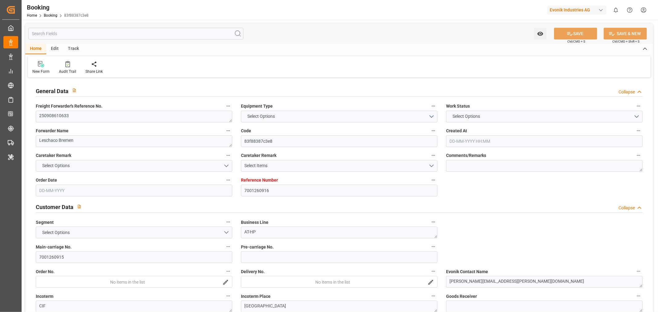
type input "BEANR"
type input "KRPUS"
type input "9516454"
type input "[DATE] 09:06"
type input "[DATE]"
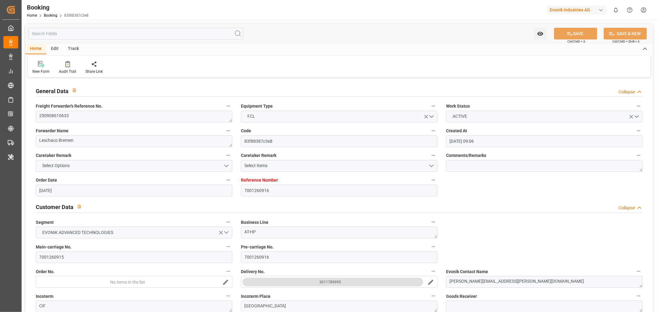
type input "[DATE]"
type input "[DATE] 00:00"
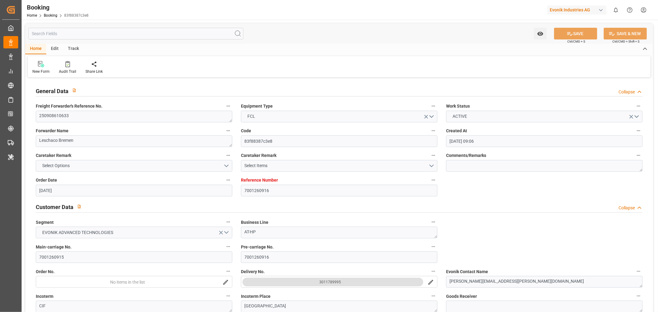
type input "[DATE]"
type input "[DATE] 21:30"
type input "[DATE] 00:00"
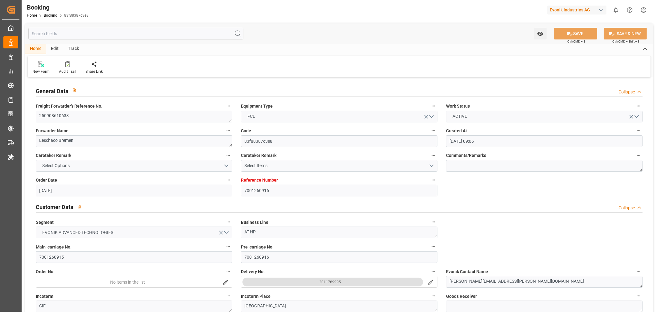
type input "[DATE] 19:40"
type input "[DATE] 10:00"
type input "[DATE] 00:00"
type input "[DATE] 12:13"
type input "[DATE] 08:00"
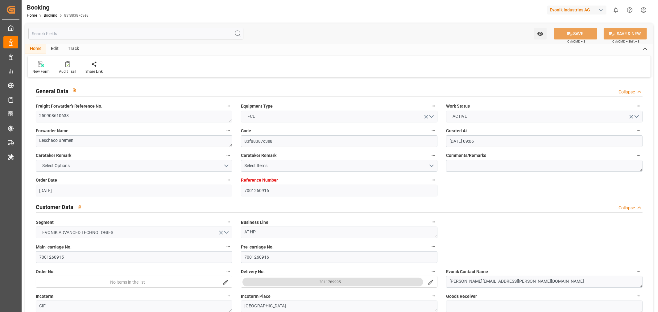
type input "[DATE] 00:00"
type input "[DATE] 02:00"
type input "[DATE] 00:00"
type input "[DATE] 18:50"
type input "[DATE]"
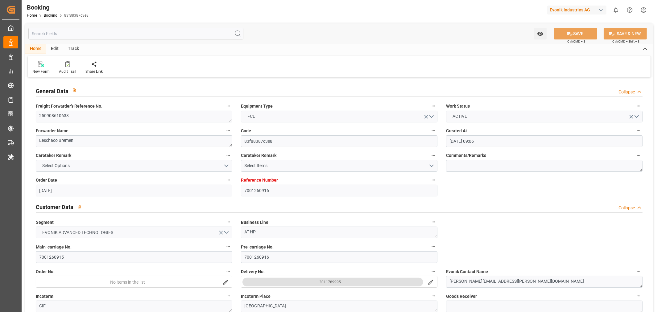
type input "[DATE] 20:34"
type input "[DATE] 04:00"
type input "[DATE] 05:48"
type input "[DATE] 08:00"
type input "[DATE] 16:49"
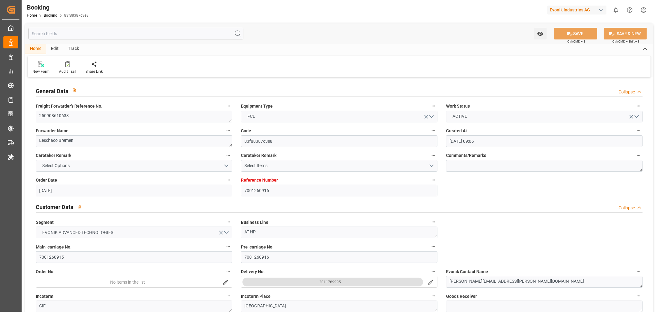
type input "04-11-2025 02:00"
type input "05-11-2025 10:00"
type input "05-11-2025 23:33"
type input "09-11-2025 23:33"
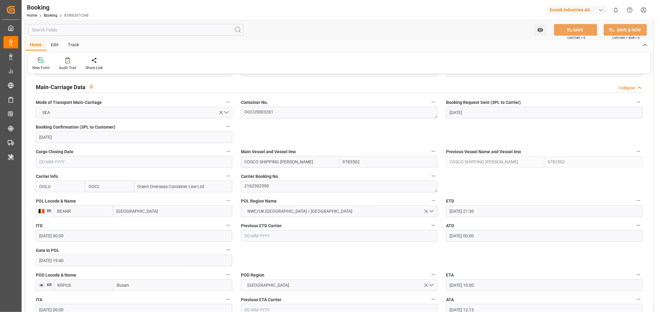
scroll to position [343, 0]
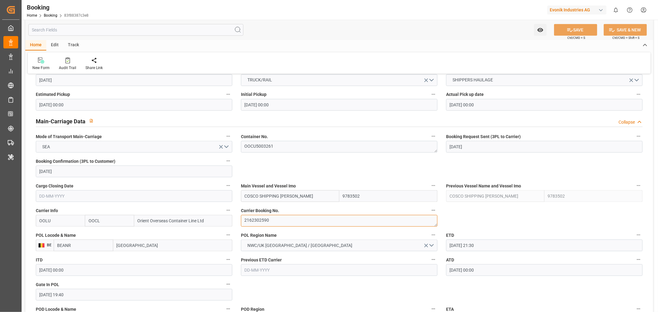
click at [266, 221] on textarea "2162302590" at bounding box center [339, 221] width 196 height 12
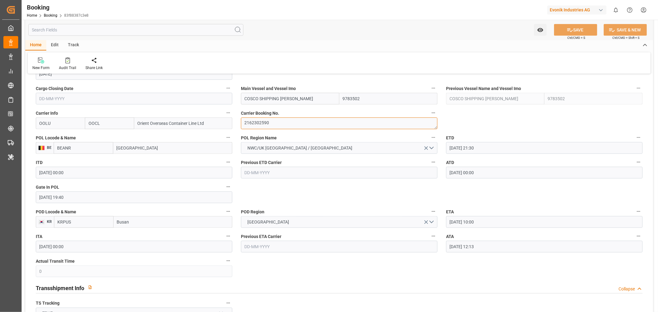
scroll to position [445, 0]
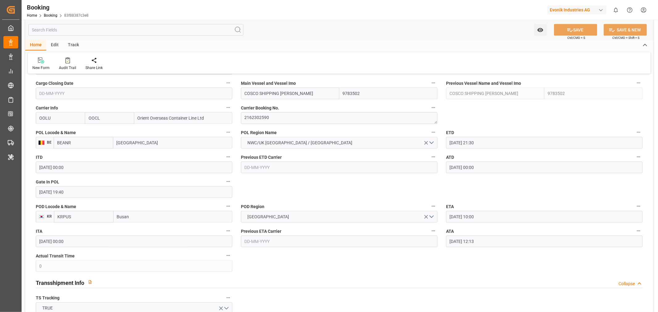
click at [458, 242] on input "24-09-2025 12:13" at bounding box center [544, 242] width 196 height 12
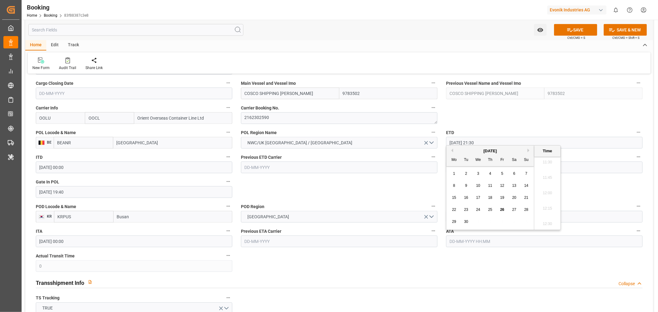
click at [640, 232] on icon "button" at bounding box center [638, 230] width 5 height 5
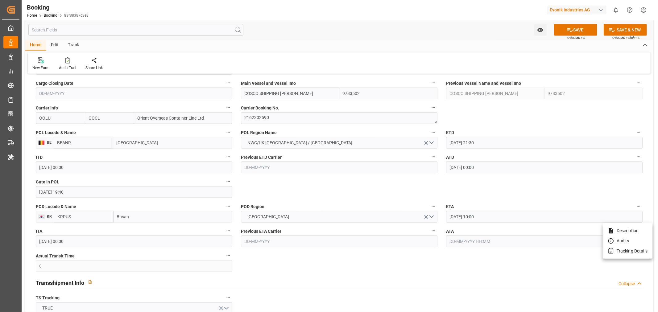
click at [631, 250] on li "Tracking Details" at bounding box center [627, 251] width 50 height 10
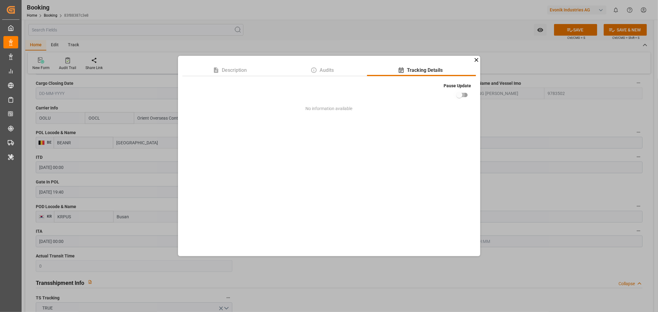
click at [463, 94] on input "checkbox" at bounding box center [459, 95] width 35 height 12
checkbox input "true"
click at [566, 200] on div "Description Audits Tracking Details Pause Update No information available" at bounding box center [329, 156] width 658 height 312
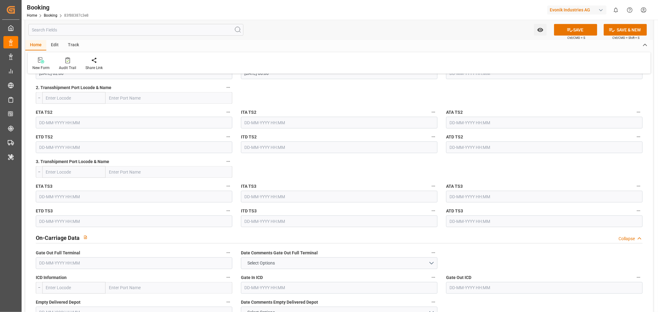
scroll to position [890, 0]
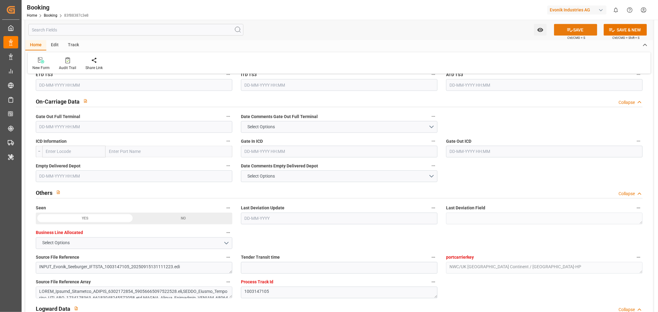
click at [572, 31] on button "SAVE" at bounding box center [575, 30] width 43 height 12
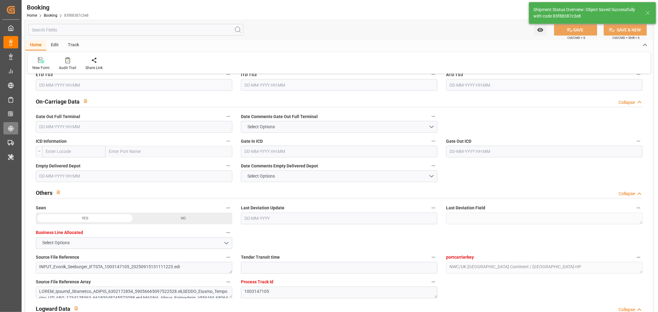
type textarea "[PERSON_NAME]"
type input "26-09-2025 11:03"
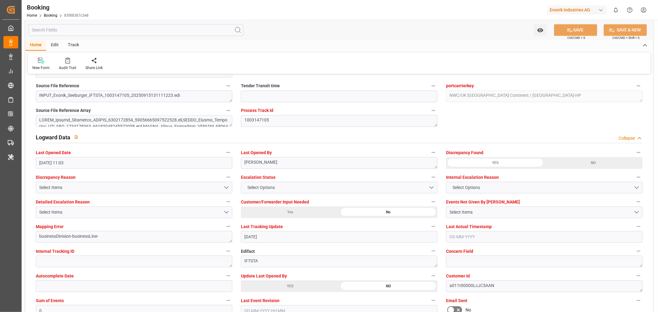
scroll to position [1062, 0]
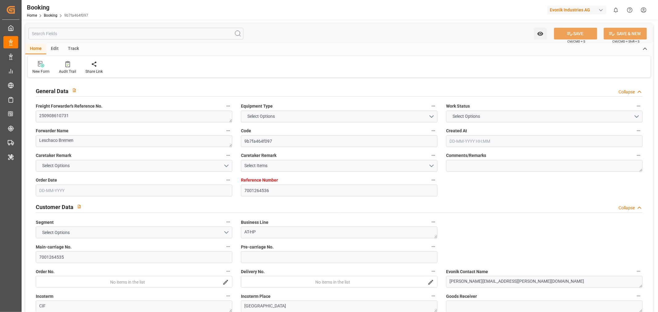
type input "7001264536"
type input "9789635"
type input "OOCL"
type input "Orient Overseas Container Line Ltd"
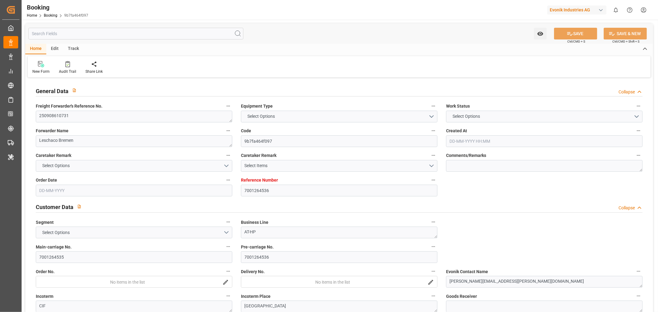
type input "NLRTM"
type input "KRPUS"
type input "0"
type input "CNSHG"
type input "0"
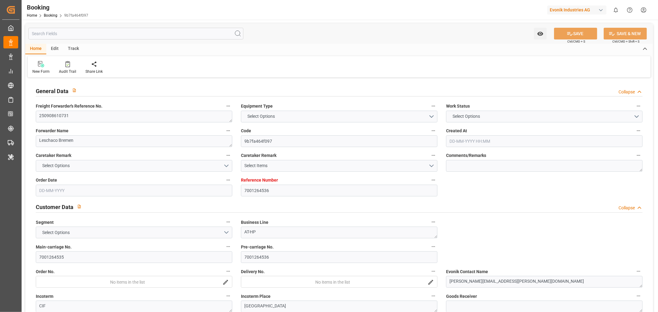
type input "NLRTM"
type input "KRPUS"
type input "9622588"
type input "[DATE] 08:15"
type input "[DATE]"
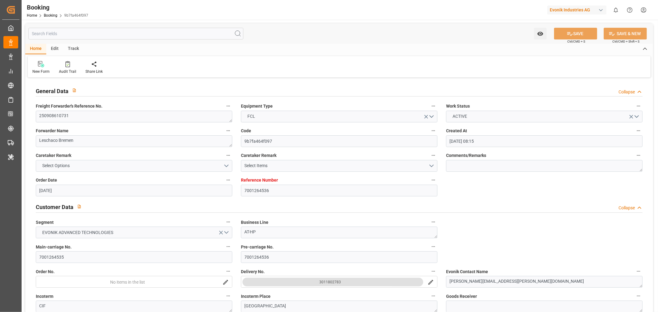
type input "[DATE]"
type input "[DATE] 00:00"
type input "11-09-2025 00:00"
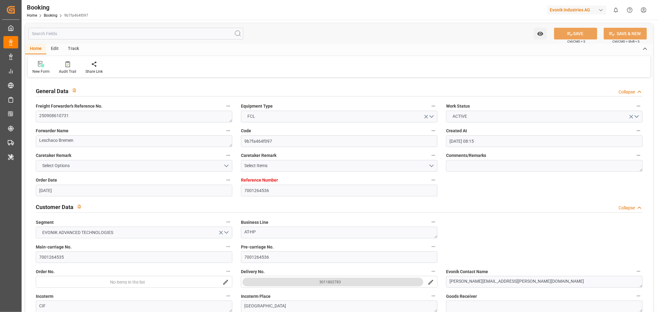
type input "02-09-2025"
type input "22-09-2025"
type input "25-09-2025 03:00"
type input "20-09-2025 00:00"
type input "25-09-2025 10:23"
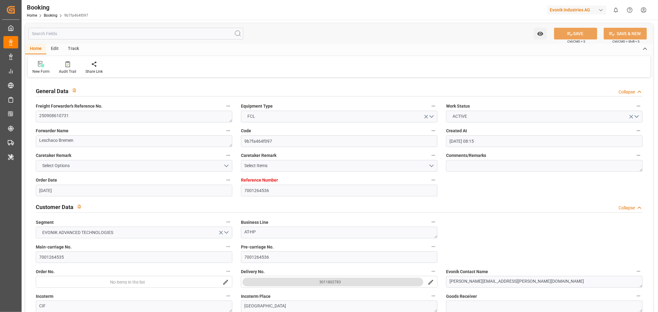
type input "17-09-2025 12:18"
type input "12-11-2025 10:00"
type input "06-11-2025 00:00"
type input "25-09-2025 17:43"
type input "04-11-2025 08:00"
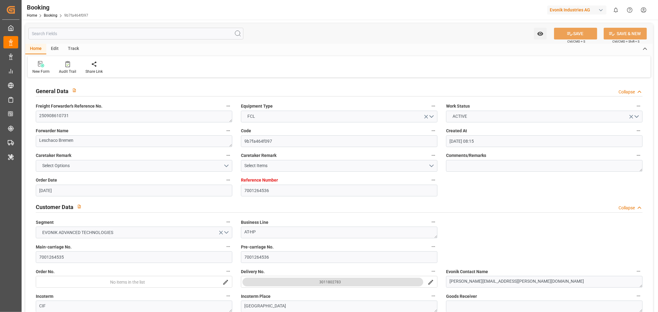
type input "04-11-2025 00:00"
type input "11-11-2025 02:00"
type input "11-11-2025 00:00"
type input "26-09-2025 05:12"
type input "26-09-2025"
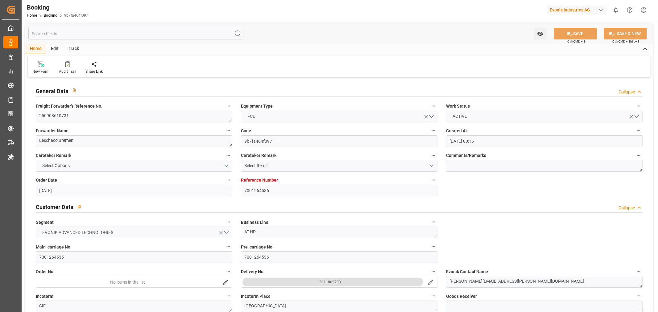
type input "23-09-2025 05:55"
type input "25-09-2025 03:00"
type input "25-09-2025 11:52"
type input "04-11-2025 08:00"
type input "04-11-2025 16:49"
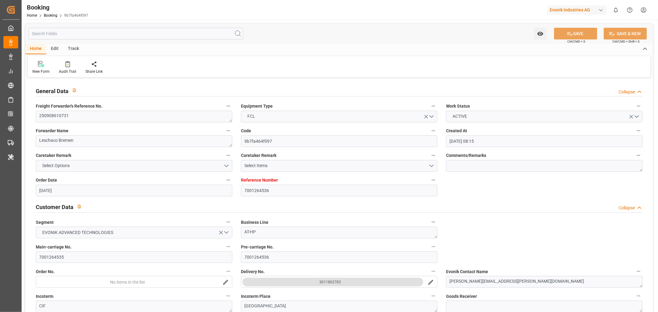
type input "11-11-2025 02:00"
type input "12-11-2025 10:00"
type input "12-11-2025 23:33"
type input "16-11-2025 23:33"
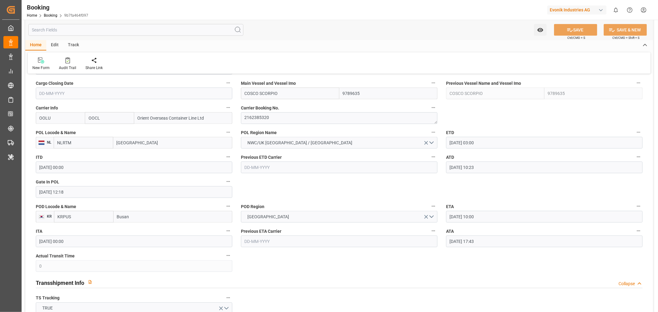
scroll to position [343, 0]
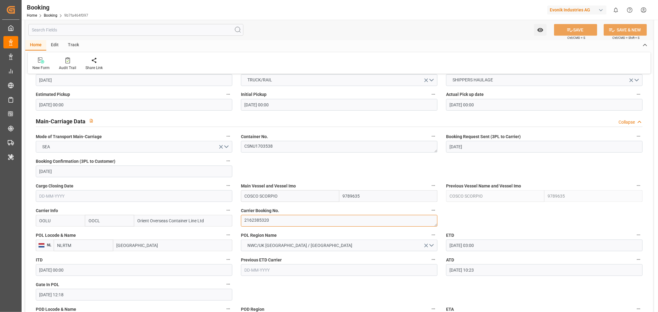
click at [259, 220] on textarea "2162385320" at bounding box center [339, 221] width 196 height 12
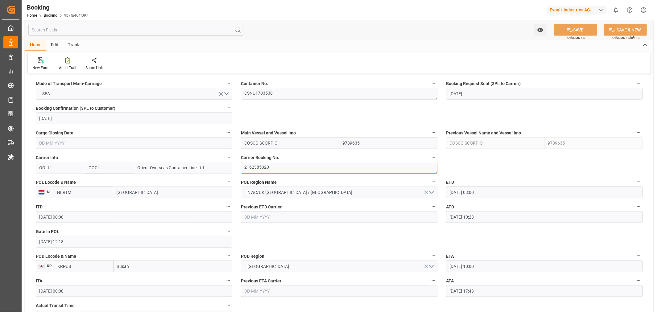
scroll to position [445, 0]
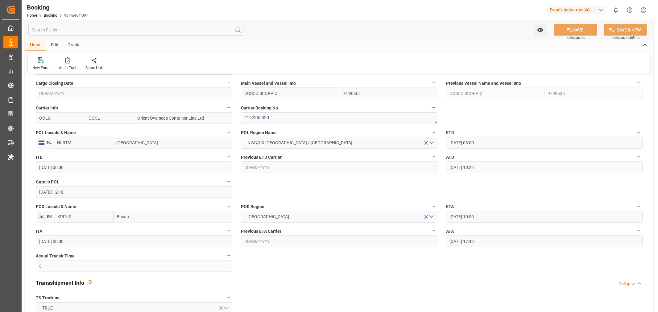
click at [471, 241] on input "25-09-2025 17:43" at bounding box center [544, 242] width 196 height 12
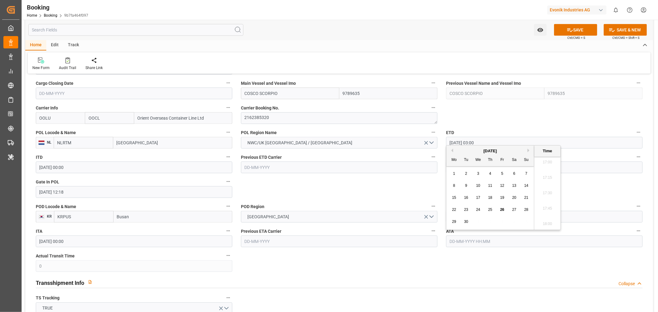
click at [638, 233] on button "ATA" at bounding box center [638, 231] width 8 height 8
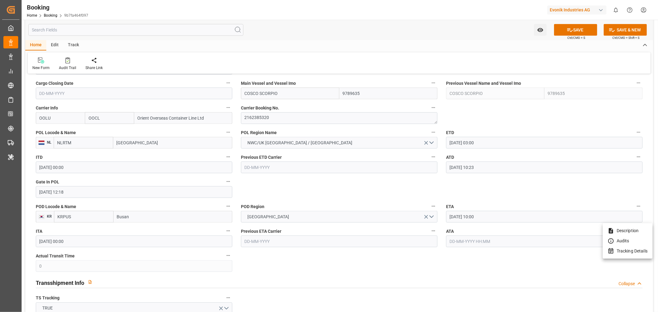
click at [631, 249] on li "Tracking Details" at bounding box center [627, 251] width 50 height 10
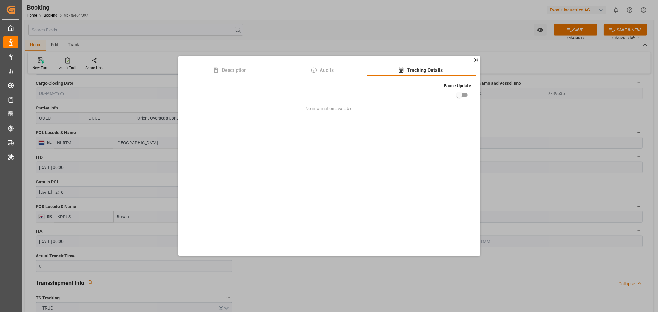
click at [463, 91] on input "checkbox" at bounding box center [459, 95] width 35 height 12
checkbox input "true"
click at [493, 265] on div "Description Audits Tracking Details Pause Update No information available" at bounding box center [329, 156] width 658 height 312
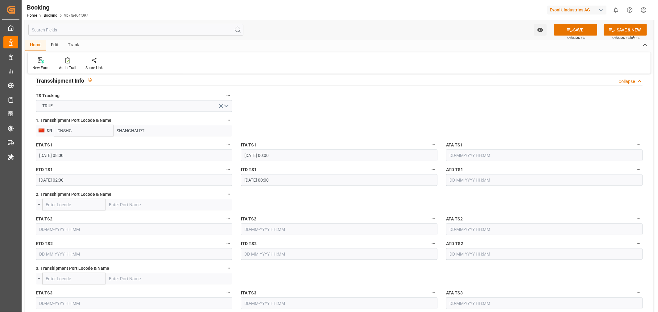
scroll to position [754, 0]
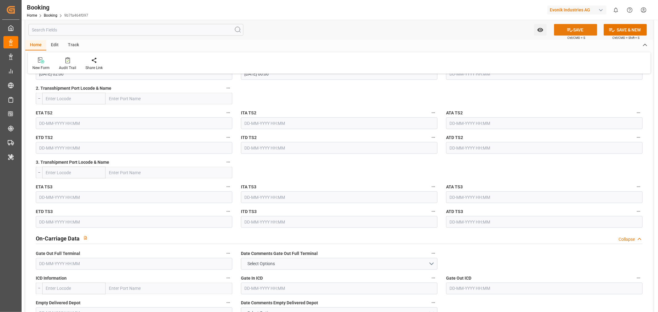
click at [578, 28] on button "SAVE" at bounding box center [575, 30] width 43 height 12
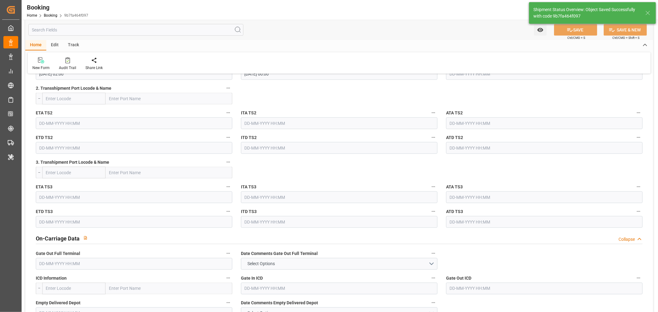
type textarea "[PERSON_NAME]"
type input "26-09-2025 11:05"
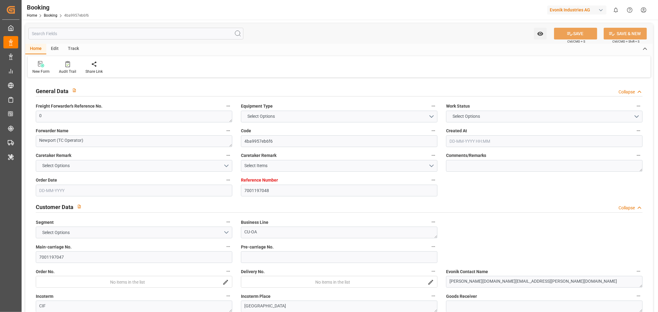
type input "7001197048"
type input "9935325"
type input "OOCL"
type input "Orient Overseas Container Line Ltd"
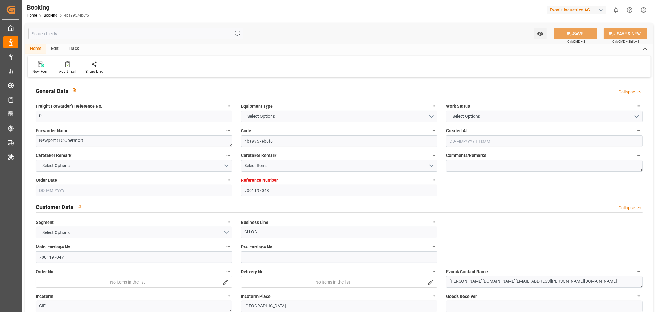
type input "NLRTM"
type input "KRPUS"
type input "52"
type input "CNSGH"
type input "0"
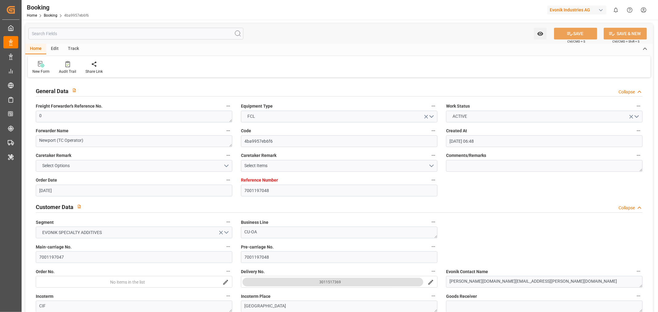
type input "17-06-2025 06:48"
type input "17-06-2025"
type input "20-09-2025"
type input "[DATE]"
type input "04-08-2025 00:00"
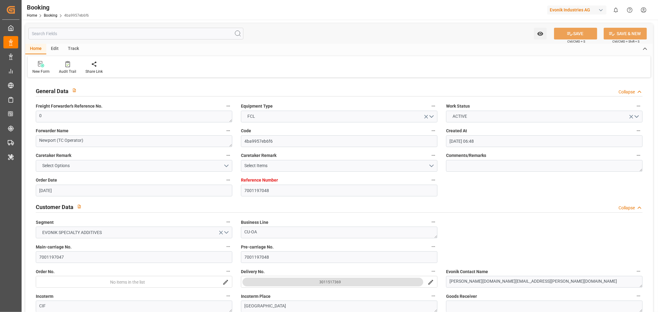
type input "04-08-2025 00:00"
type input "23-07-2025 00:00"
type input "25-09-2025 00:00"
type input "24-09-2025 00:00"
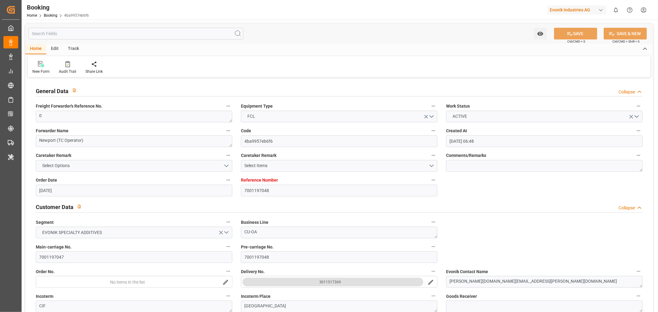
type input "25-09-2025 00:00"
type input "18-09-2025 00:00"
type input "16-09-2025 00:00"
type input "18-09-2025 00:00"
type input "23-09-2025 00:00"
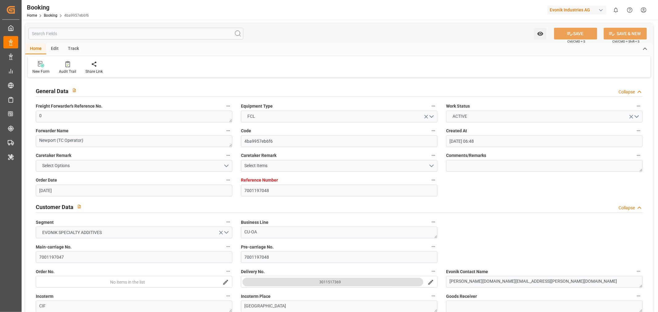
type input "23-09-2025 00:00"
type input "22-09-2025 00:00"
type input "[DATE]"
type input "25-09-2025 05:28"
click at [484, 212] on div at bounding box center [339, 212] width 606 height 0
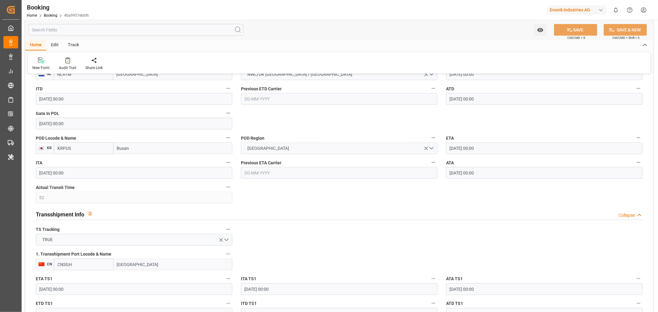
scroll to position [617, 0]
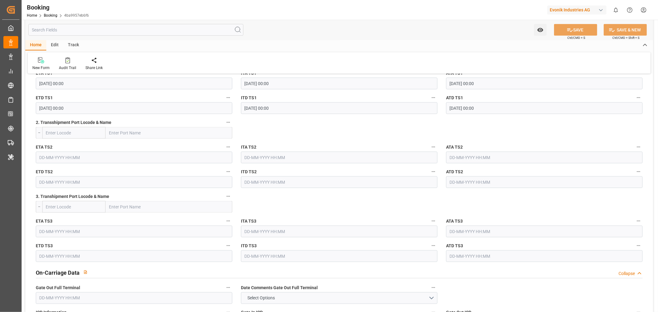
scroll to position [788, 0]
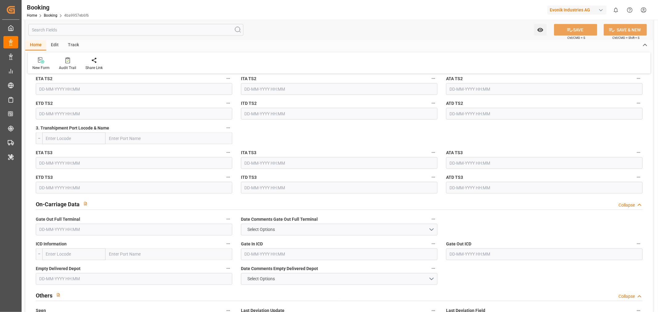
click at [80, 229] on input "text" at bounding box center [134, 230] width 196 height 12
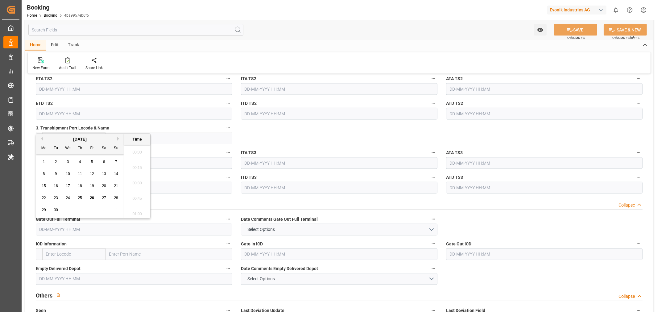
scroll to position [988, 0]
click at [90, 199] on span "26" at bounding box center [92, 198] width 4 height 4
type input "[DATE] 00:00"
click at [572, 31] on button "SAVE" at bounding box center [575, 30] width 43 height 12
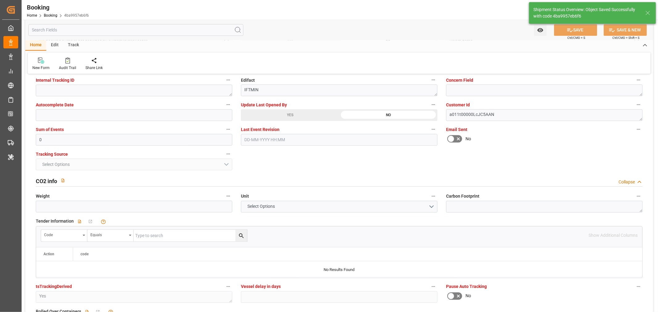
type textarea "[PERSON_NAME]"
type input "26-09-2025 11:07"
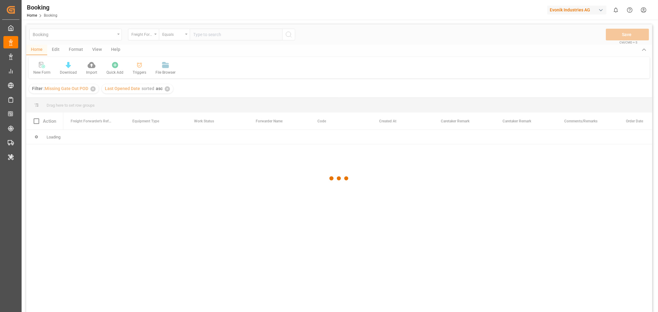
click at [601, 10] on div "button" at bounding box center [601, 10] width 6 height 6
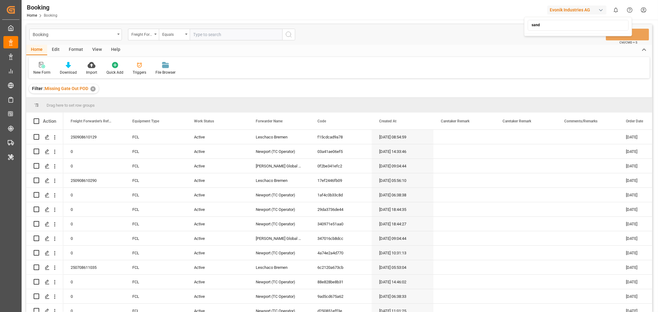
click at [550, 25] on input "sand" at bounding box center [577, 25] width 101 height 11
type input "sandbox"
click at [557, 49] on html "Created by potrace 1.15, written by Peter Selinger 2001-2017 Created by potrace…" at bounding box center [329, 156] width 658 height 312
click at [599, 10] on div "button" at bounding box center [601, 10] width 6 height 6
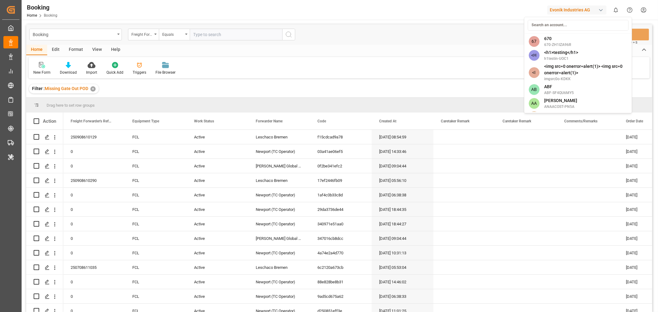
click at [557, 26] on input at bounding box center [577, 25] width 101 height 11
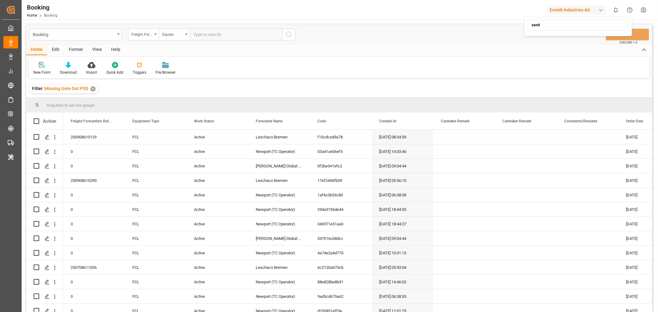
type input "sand"
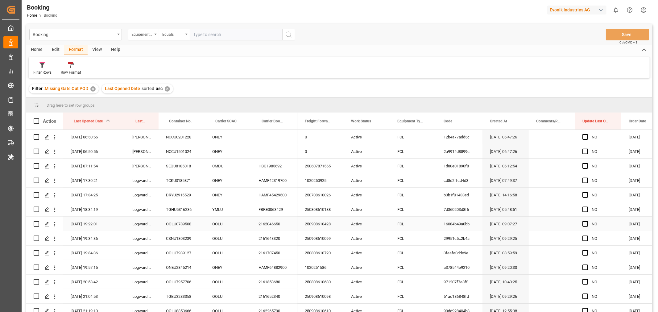
click at [273, 224] on div "2162046650" at bounding box center [274, 224] width 46 height 14
click at [46, 74] on div "Filter Rows" at bounding box center [42, 73] width 18 height 6
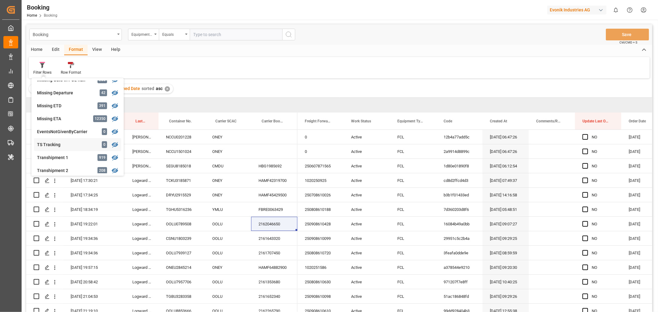
scroll to position [140, 0]
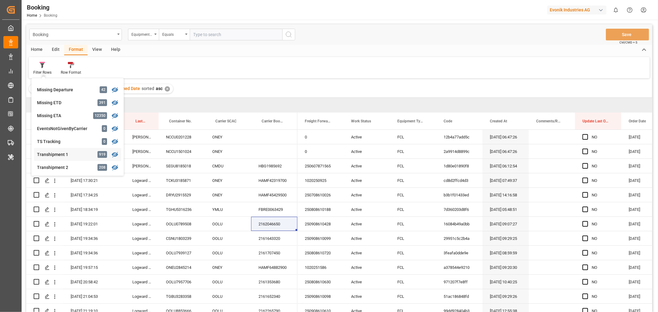
click at [60, 156] on div "Booking Equipment FCL Evonik Equals Save Ctrl/CMD + S Home Edit Format View Hel…" at bounding box center [339, 176] width 626 height 304
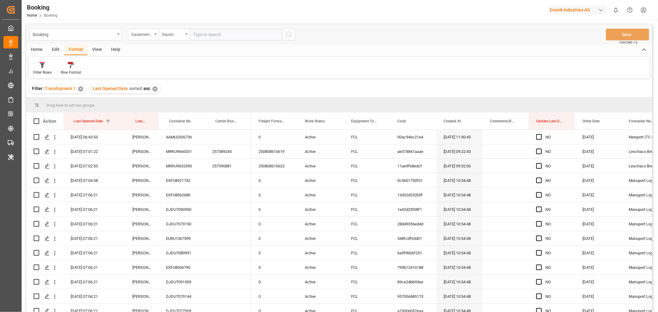
click at [48, 71] on div "Filter Rows" at bounding box center [42, 73] width 18 height 6
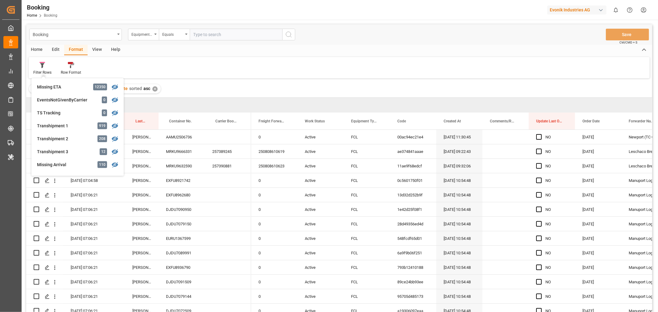
scroll to position [171, 0]
click at [229, 84] on div "Filter : Transhipment 1 ✕ Last Opened Date sorted asc ✕" at bounding box center [339, 88] width 626 height 17
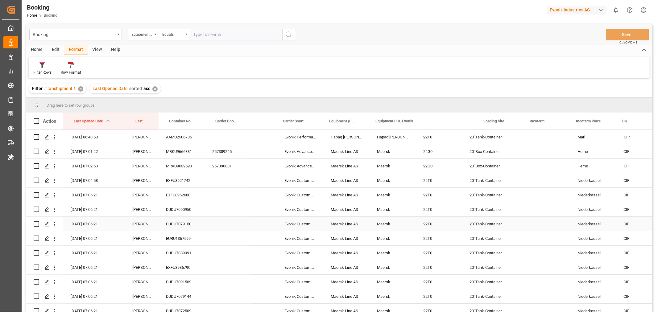
scroll to position [0, 0]
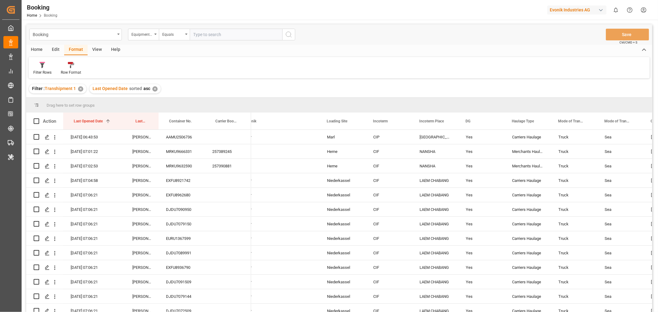
click at [152, 89] on div "✕" at bounding box center [154, 88] width 5 height 5
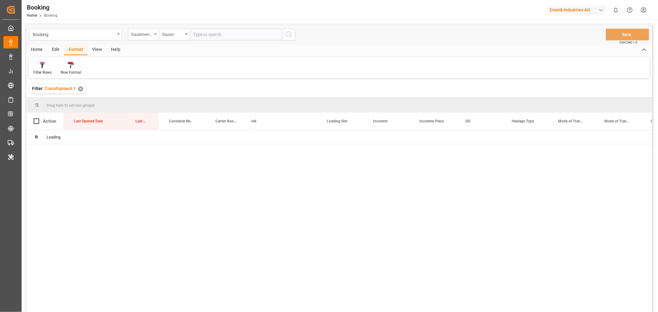
click at [81, 88] on div "✕" at bounding box center [80, 88] width 5 height 5
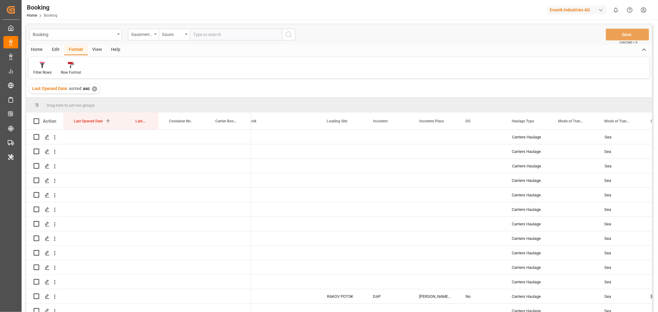
click at [94, 87] on div "✕" at bounding box center [94, 88] width 5 height 5
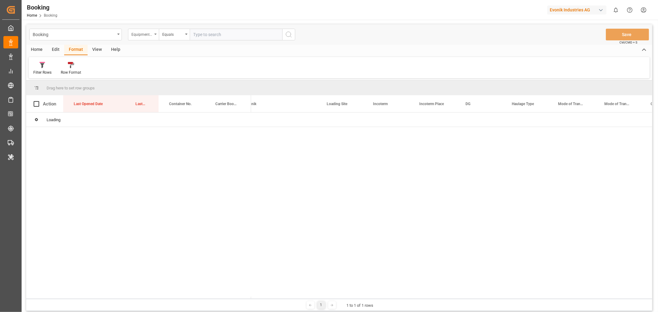
click at [156, 35] on div "Equipment FCL Evonik" at bounding box center [143, 35] width 31 height 12
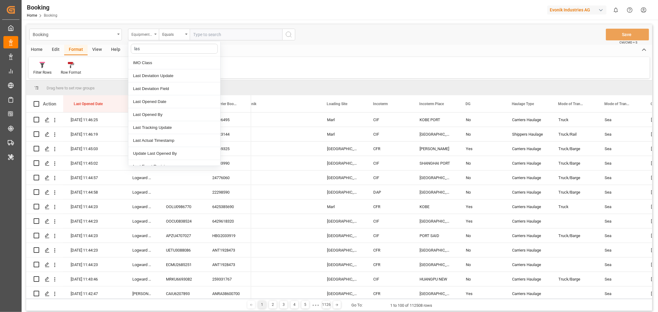
type input "last"
click at [164, 93] on div "Last Opened Date" at bounding box center [174, 88] width 92 height 13
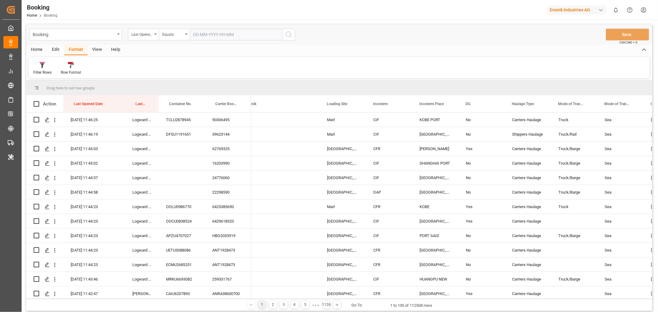
click at [220, 38] on input "text" at bounding box center [236, 35] width 92 height 12
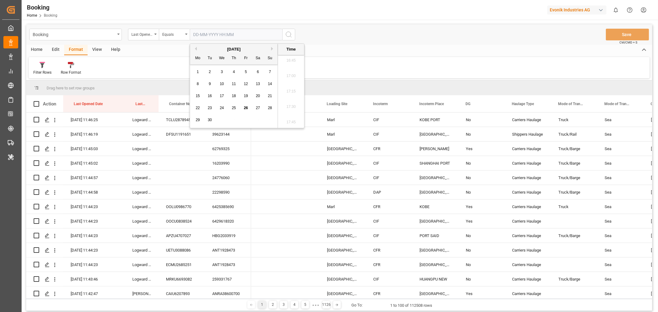
click at [248, 109] on div "26" at bounding box center [246, 108] width 8 height 7
type input "[DATE] 00:00"
click at [289, 34] on icon "search button" at bounding box center [288, 34] width 7 height 7
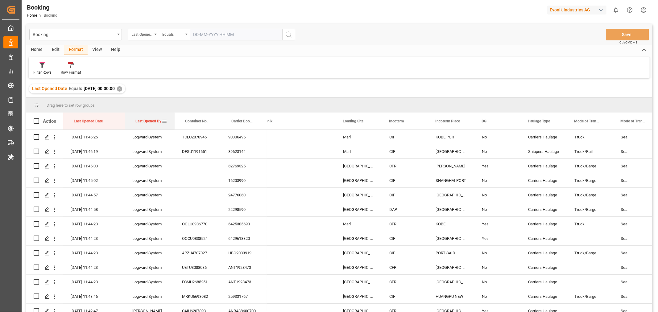
drag, startPoint x: 158, startPoint y: 117, endPoint x: 174, endPoint y: 118, distance: 16.1
click at [174, 118] on div at bounding box center [174, 121] width 2 height 17
drag, startPoint x: 147, startPoint y: 121, endPoint x: 155, endPoint y: 102, distance: 20.9
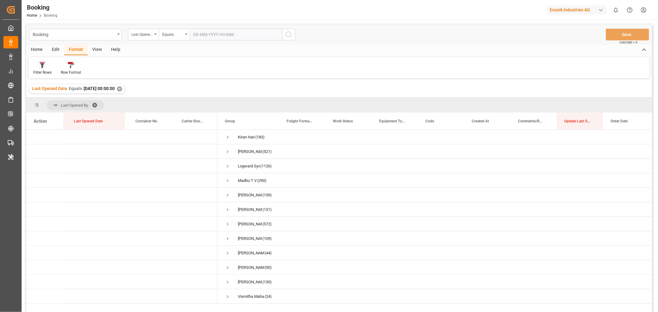
click at [53, 73] on div "Filter Rows" at bounding box center [42, 69] width 27 height 14
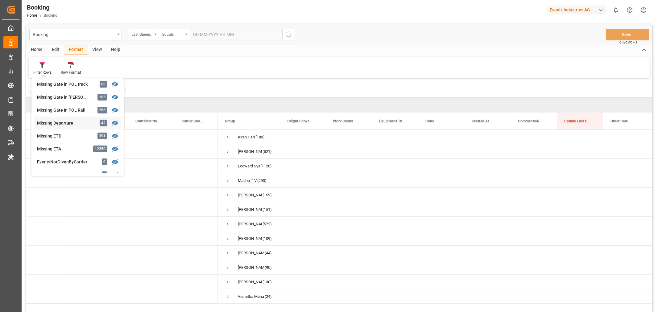
scroll to position [72, 0]
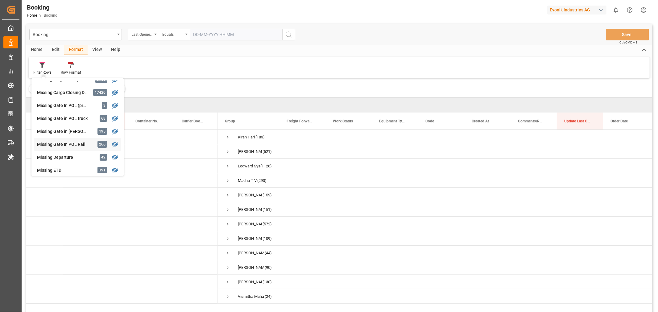
click at [72, 142] on div "Missing Gate In POL Rail" at bounding box center [64, 144] width 54 height 6
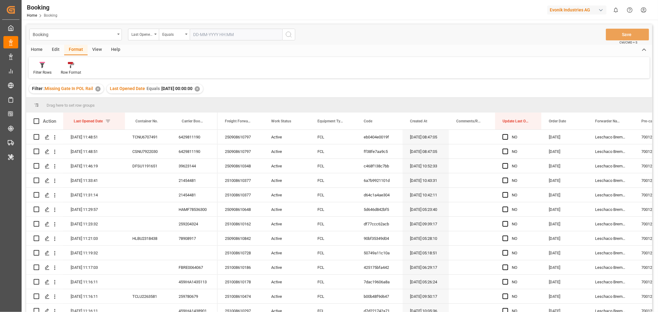
click at [96, 47] on div "View" at bounding box center [97, 50] width 19 height 10
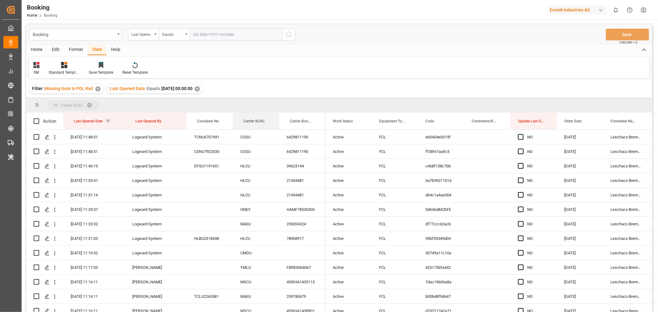
drag, startPoint x: 252, startPoint y: 121, endPoint x: 255, endPoint y: 107, distance: 14.2
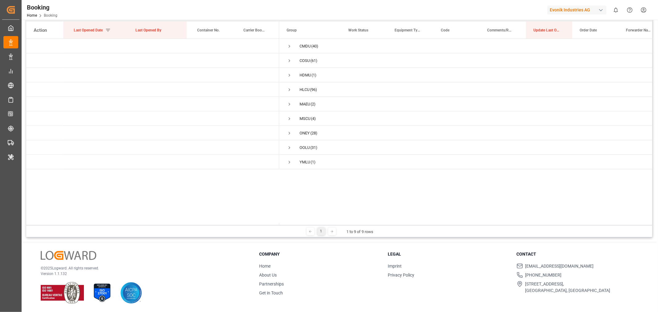
scroll to position [57, 0]
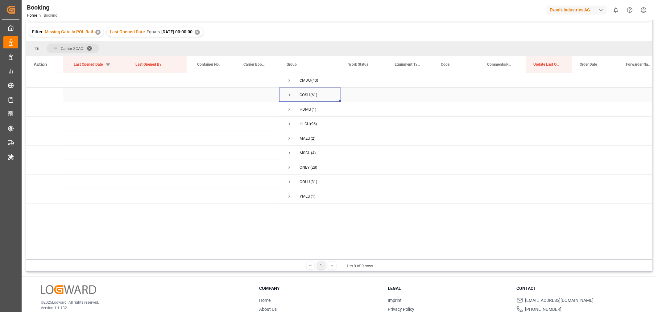
click at [291, 94] on span "Press SPACE to select this row." at bounding box center [289, 95] width 6 height 6
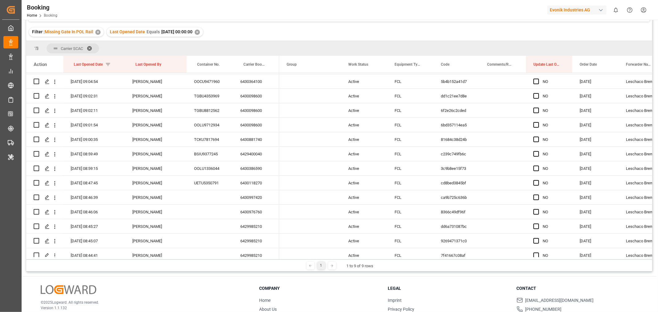
scroll to position [0, 0]
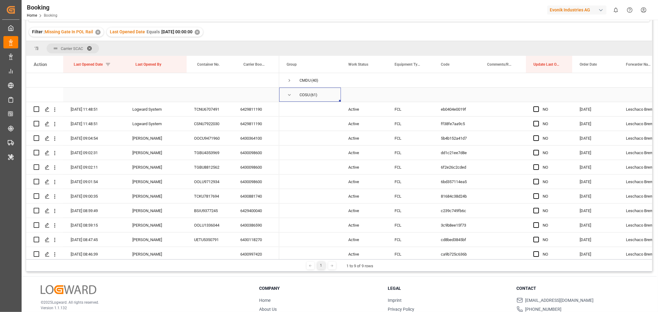
click at [288, 96] on span "Press SPACE to select this row." at bounding box center [289, 95] width 6 height 6
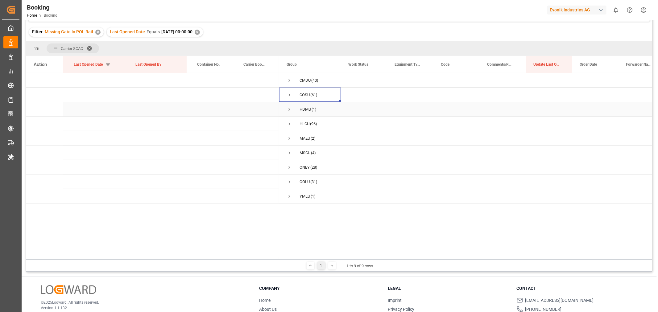
click at [290, 112] on span "Press SPACE to select this row." at bounding box center [289, 110] width 6 height 6
click at [290, 109] on span "Press SPACE to select this row." at bounding box center [289, 110] width 6 height 6
click at [287, 139] on span "Press SPACE to select this row." at bounding box center [289, 139] width 6 height 6
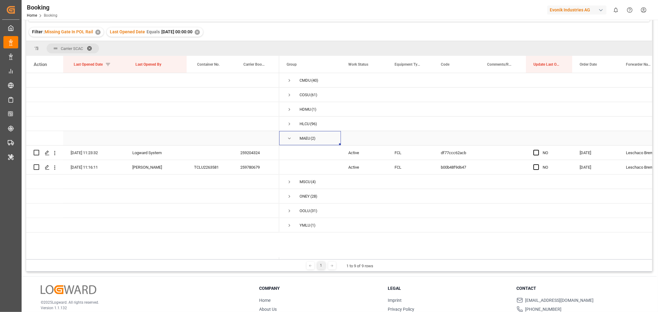
click at [287, 139] on span "Press SPACE to select this row." at bounding box center [289, 139] width 6 height 6
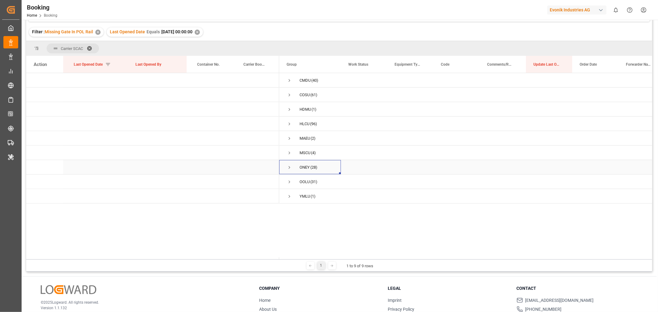
click at [288, 166] on span "Press SPACE to select this row." at bounding box center [289, 168] width 6 height 6
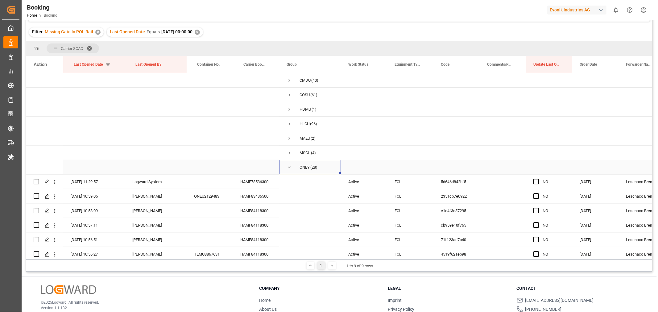
click at [288, 166] on span "Press SPACE to select this row." at bounding box center [289, 168] width 6 height 6
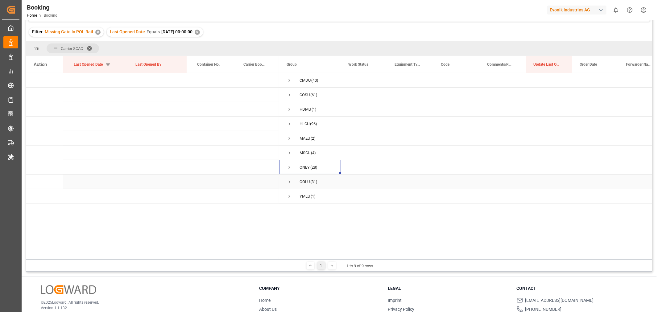
click at [288, 181] on span "Press SPACE to select this row." at bounding box center [289, 182] width 6 height 6
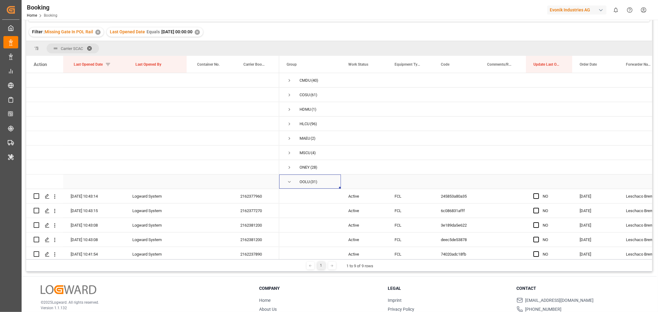
click at [288, 182] on span "Press SPACE to select this row." at bounding box center [289, 182] width 6 height 6
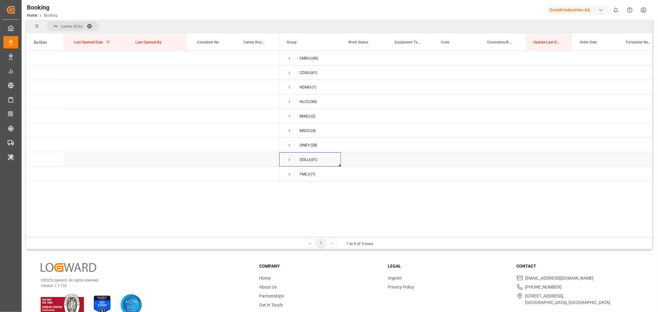
scroll to position [91, 0]
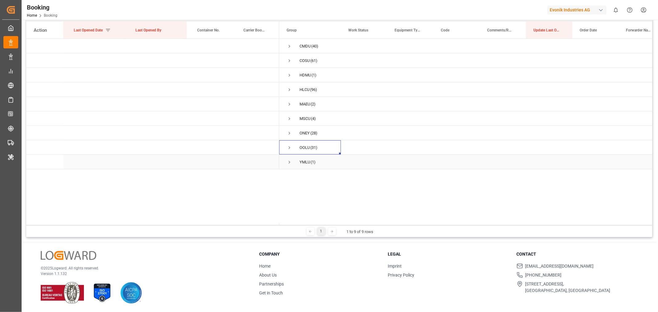
click at [288, 162] on span "Press SPACE to select this row." at bounding box center [289, 162] width 6 height 6
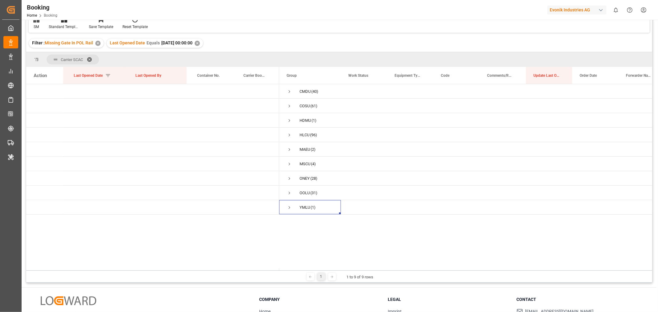
scroll to position [0, 0]
